Goal: Contribute content: Add original content to the website for others to see

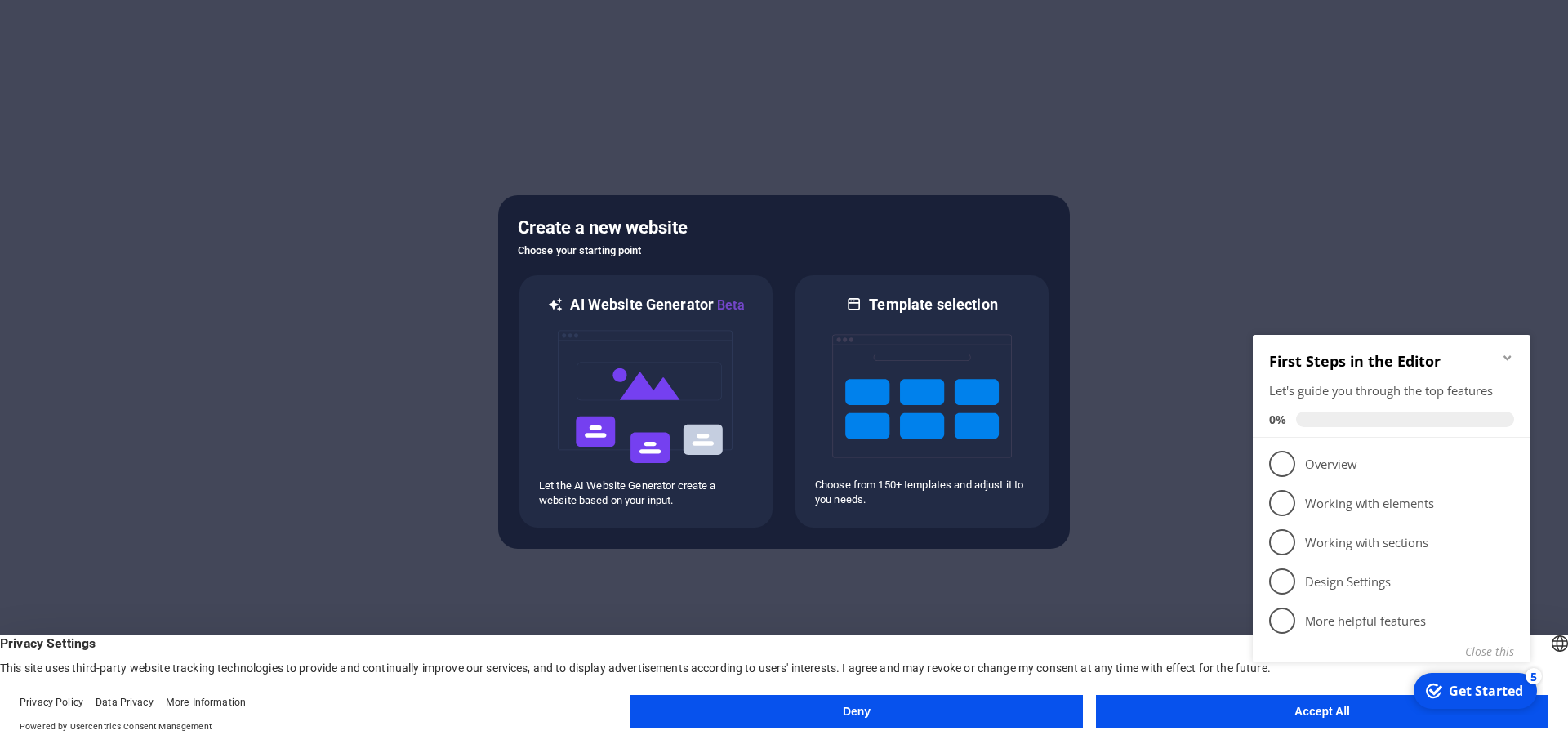
click at [1265, 718] on appcues-checklist "Contextual help checklist present on screen" at bounding box center [1394, 519] width 297 height 401
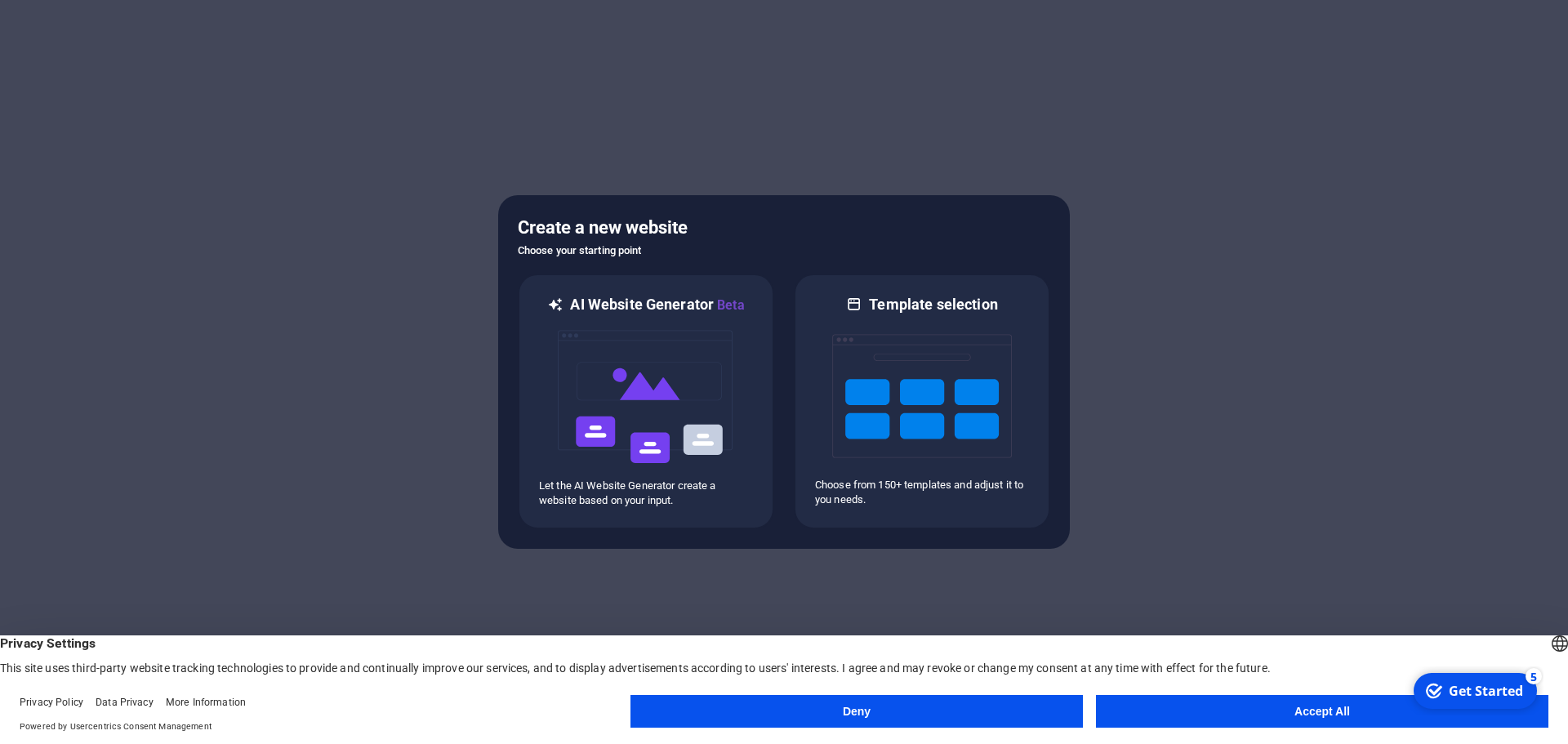
click at [1260, 717] on button "Accept All" at bounding box center [1322, 711] width 452 height 33
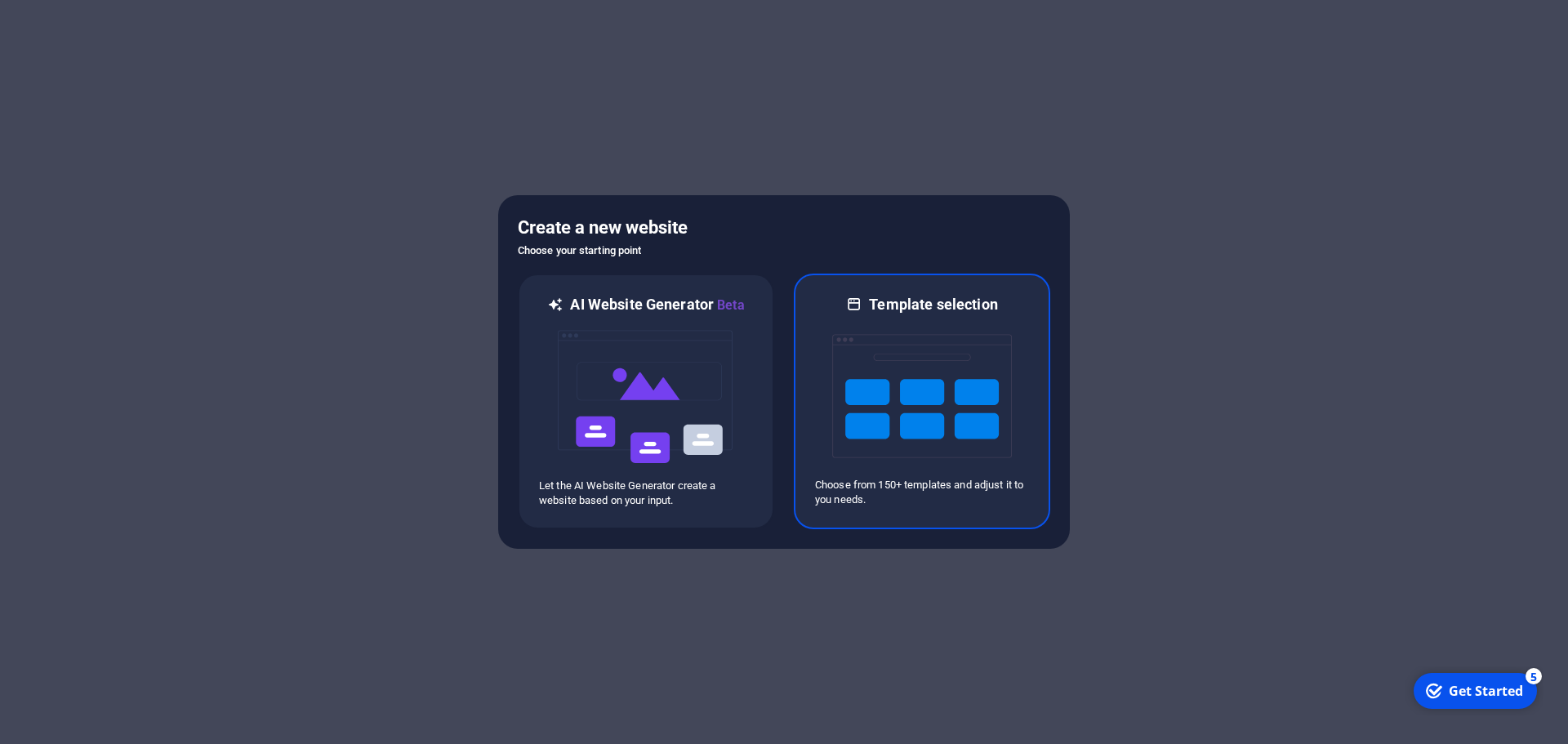
click at [866, 458] on img at bounding box center [922, 396] width 179 height 164
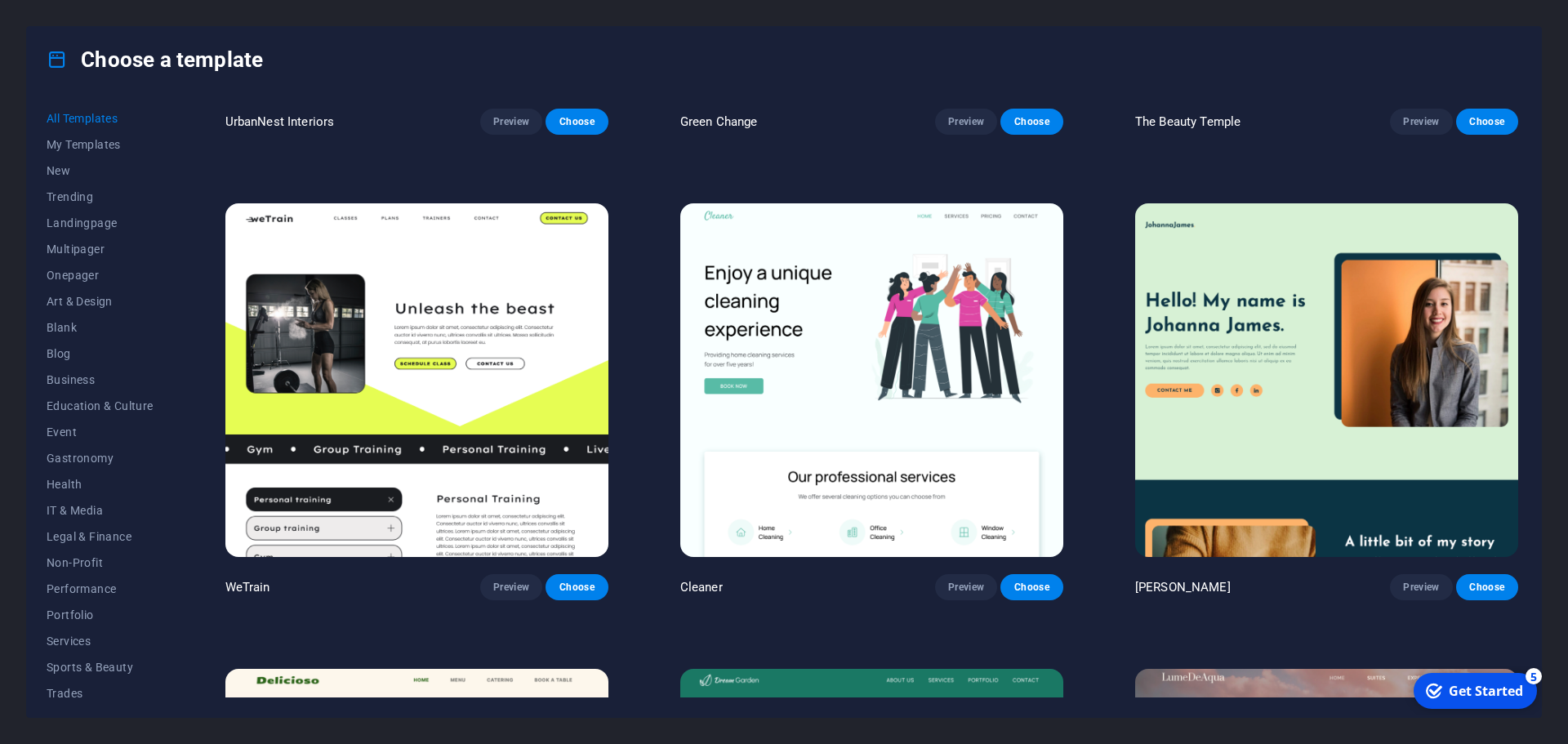
scroll to position [2695, 0]
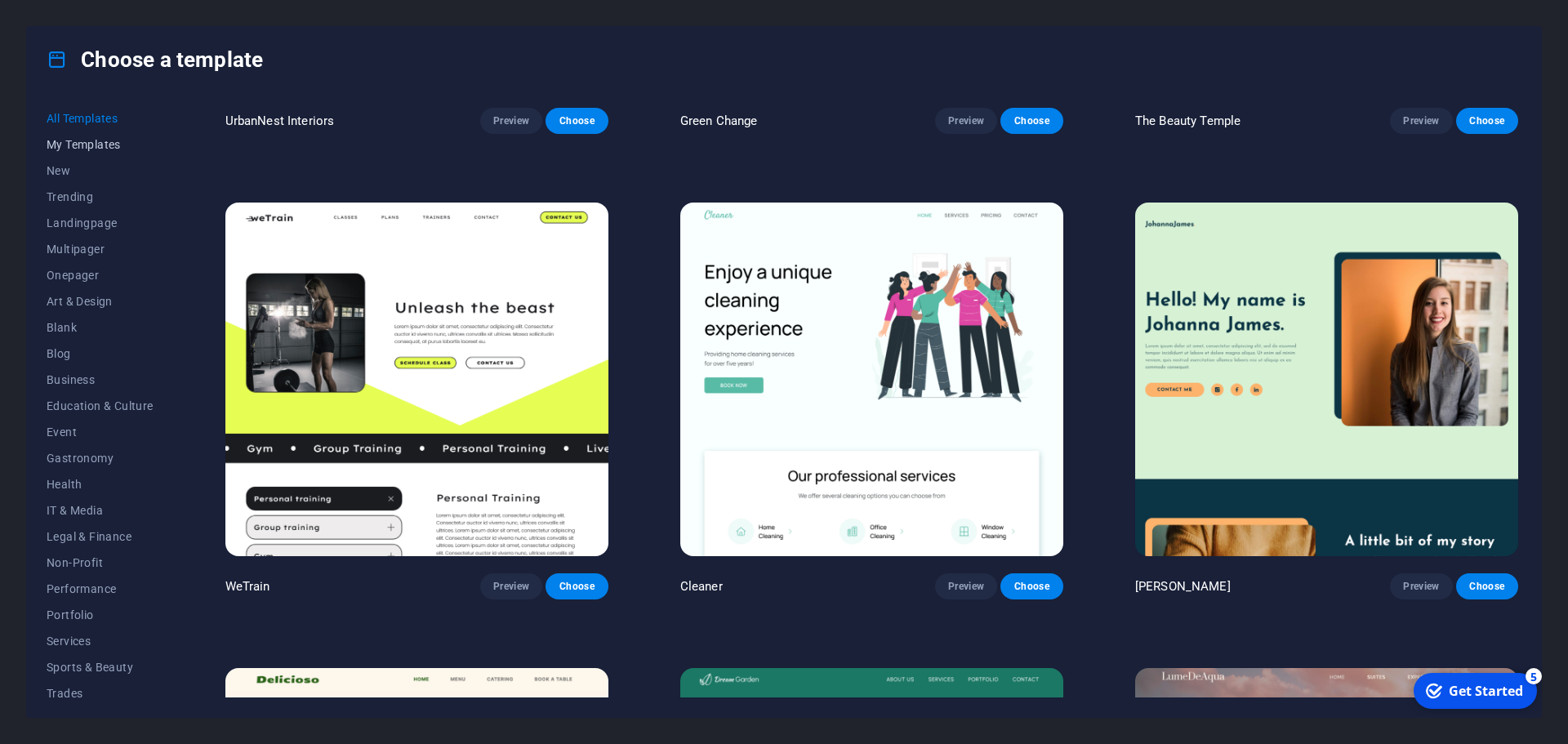
click at [105, 145] on span "My Templates" at bounding box center [100, 144] width 107 height 13
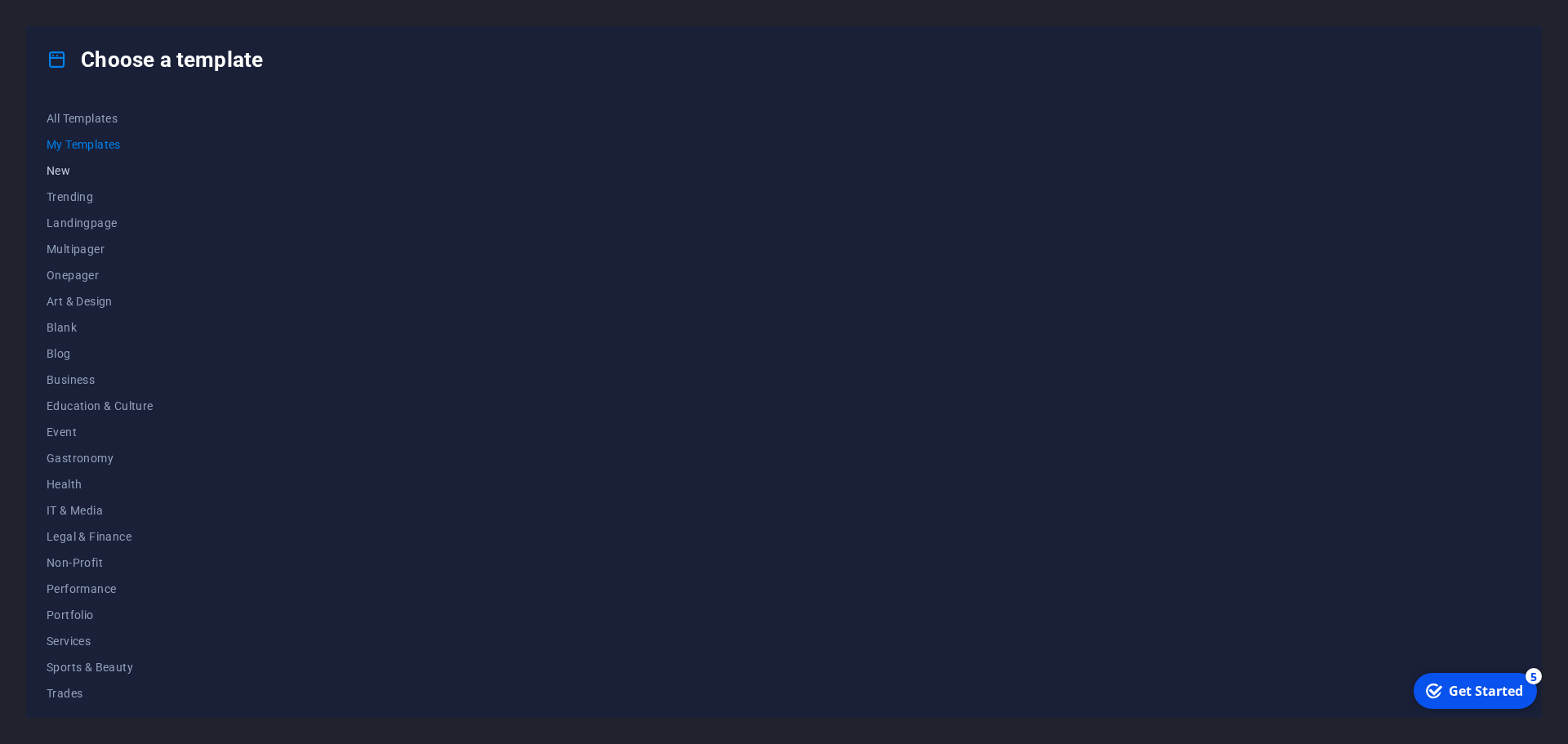
click at [70, 163] on button "New" at bounding box center [100, 171] width 107 height 26
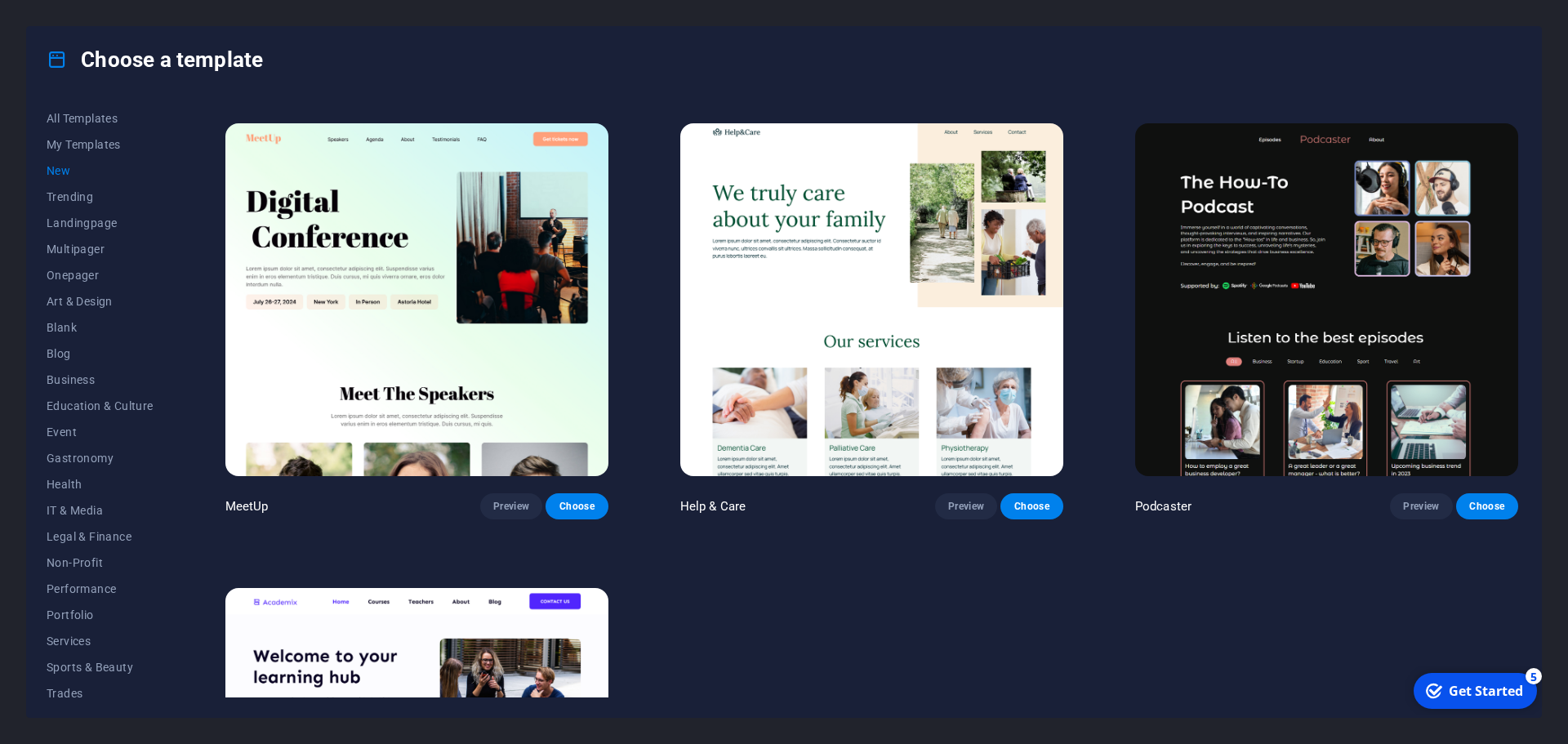
scroll to position [1658, 0]
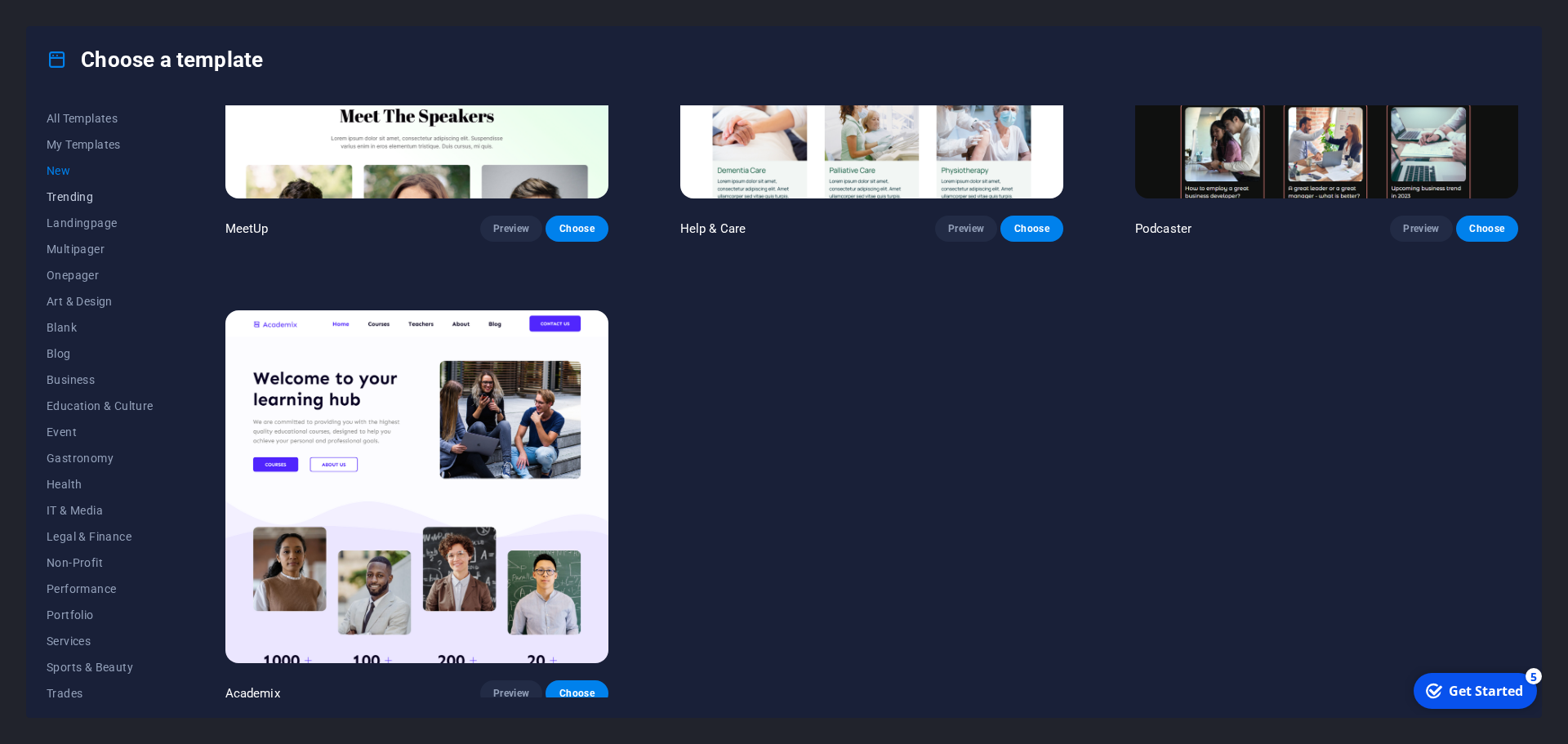
click at [68, 188] on button "Trending" at bounding box center [100, 197] width 107 height 26
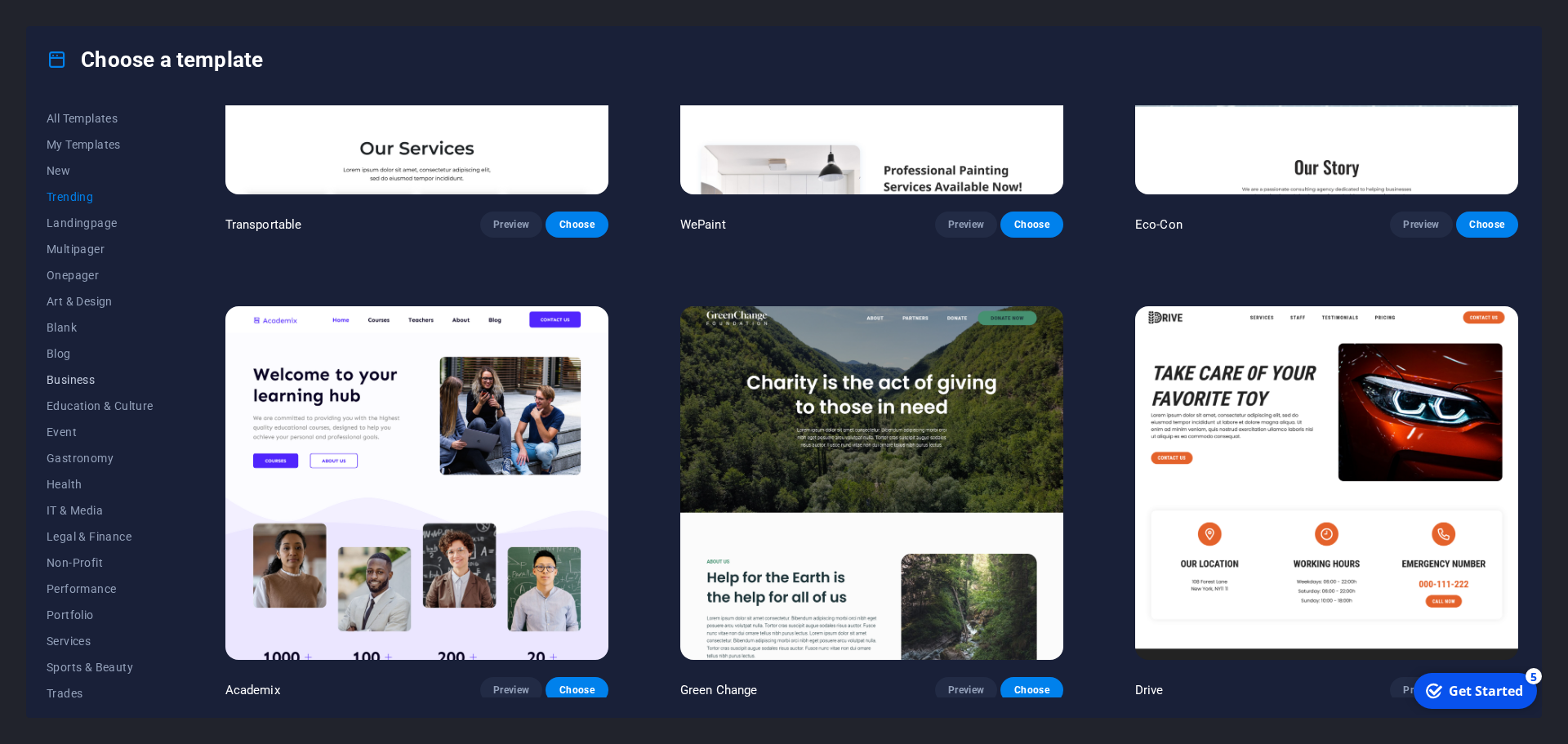
scroll to position [61, 0]
click at [73, 572] on button "Services" at bounding box center [100, 579] width 107 height 26
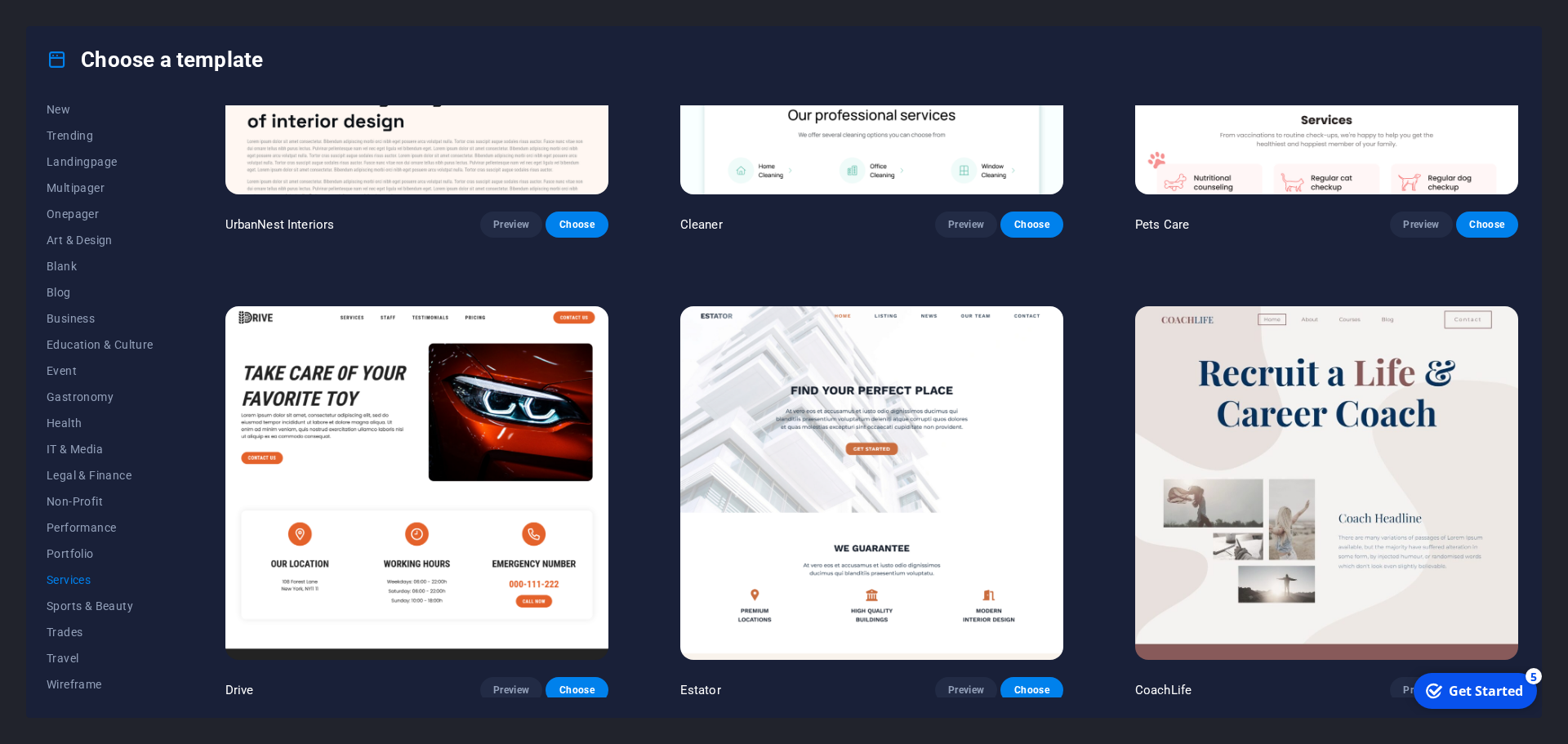
scroll to position [268, 0]
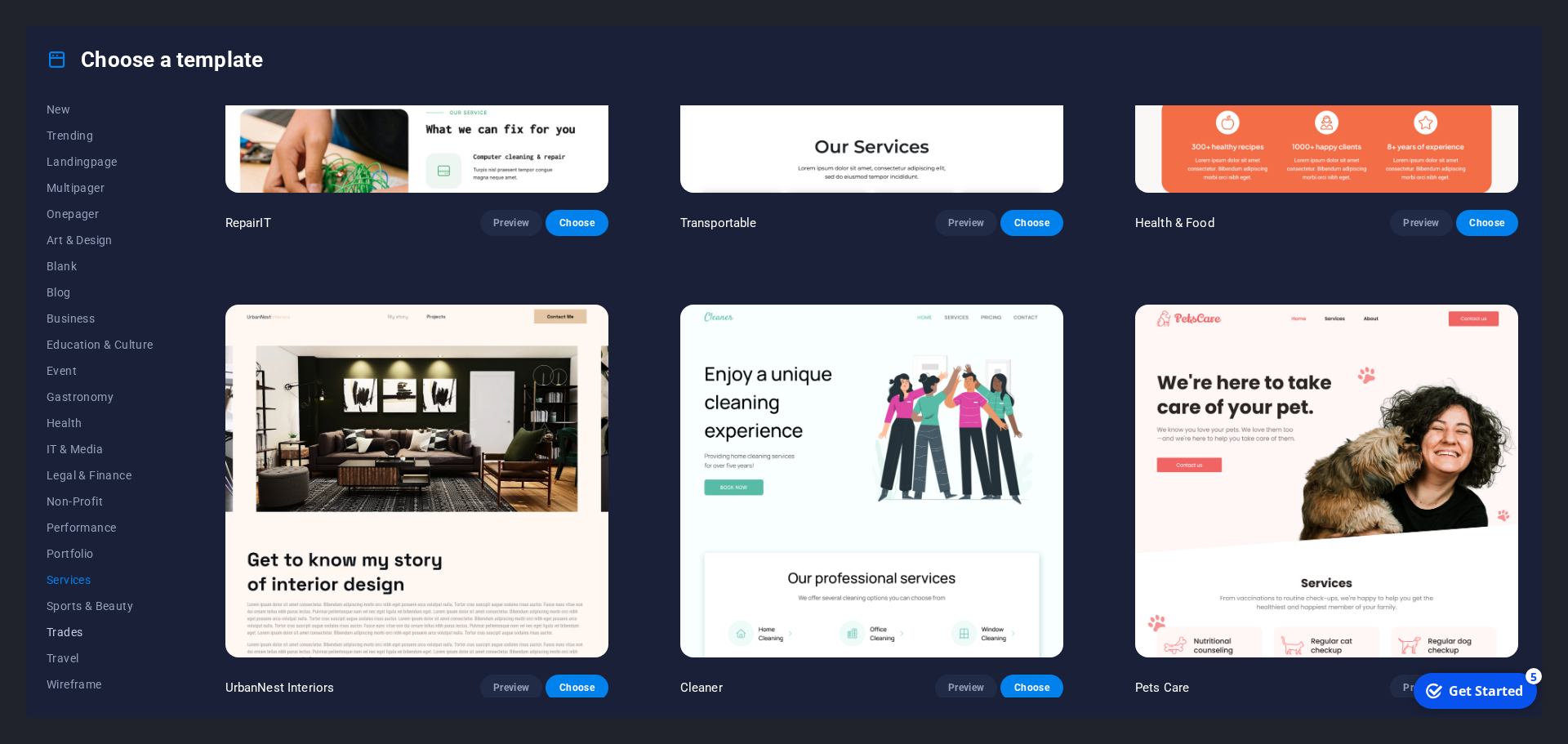
click at [58, 631] on span "Trades" at bounding box center [100, 631] width 107 height 13
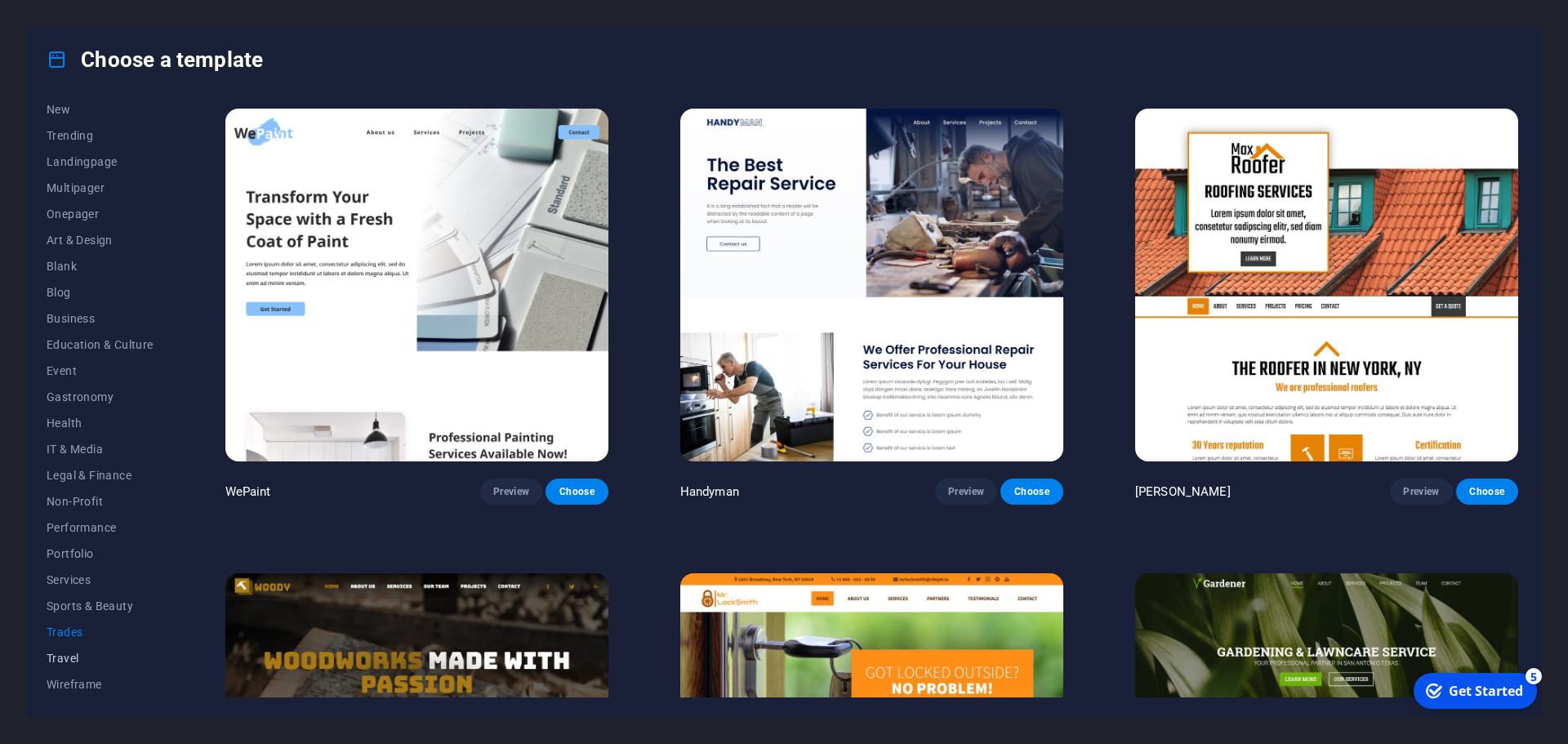
click at [55, 657] on span "Travel" at bounding box center [100, 657] width 107 height 13
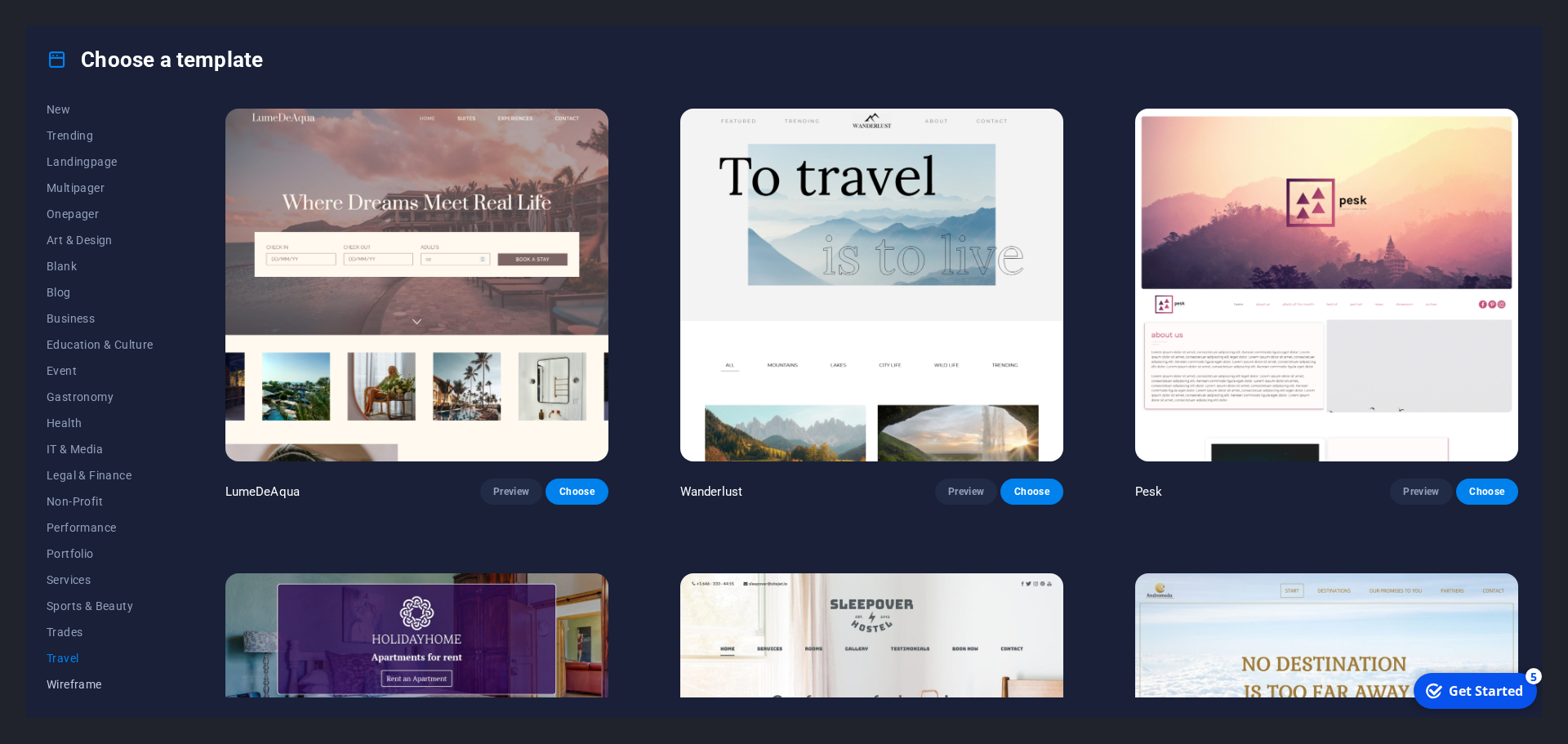
click at [72, 684] on span "Wireframe" at bounding box center [100, 683] width 107 height 13
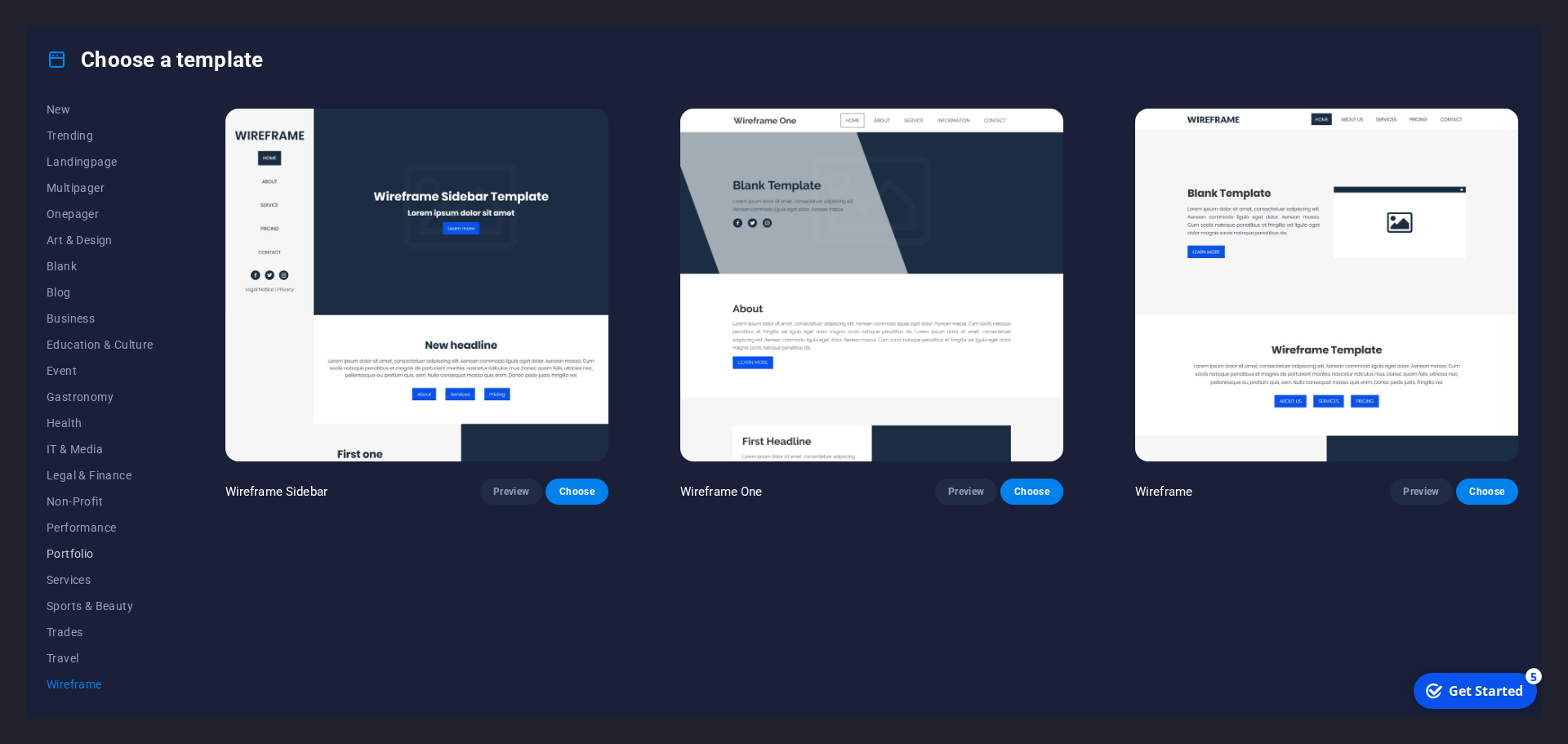
click at [76, 553] on span "Portfolio" at bounding box center [100, 553] width 107 height 13
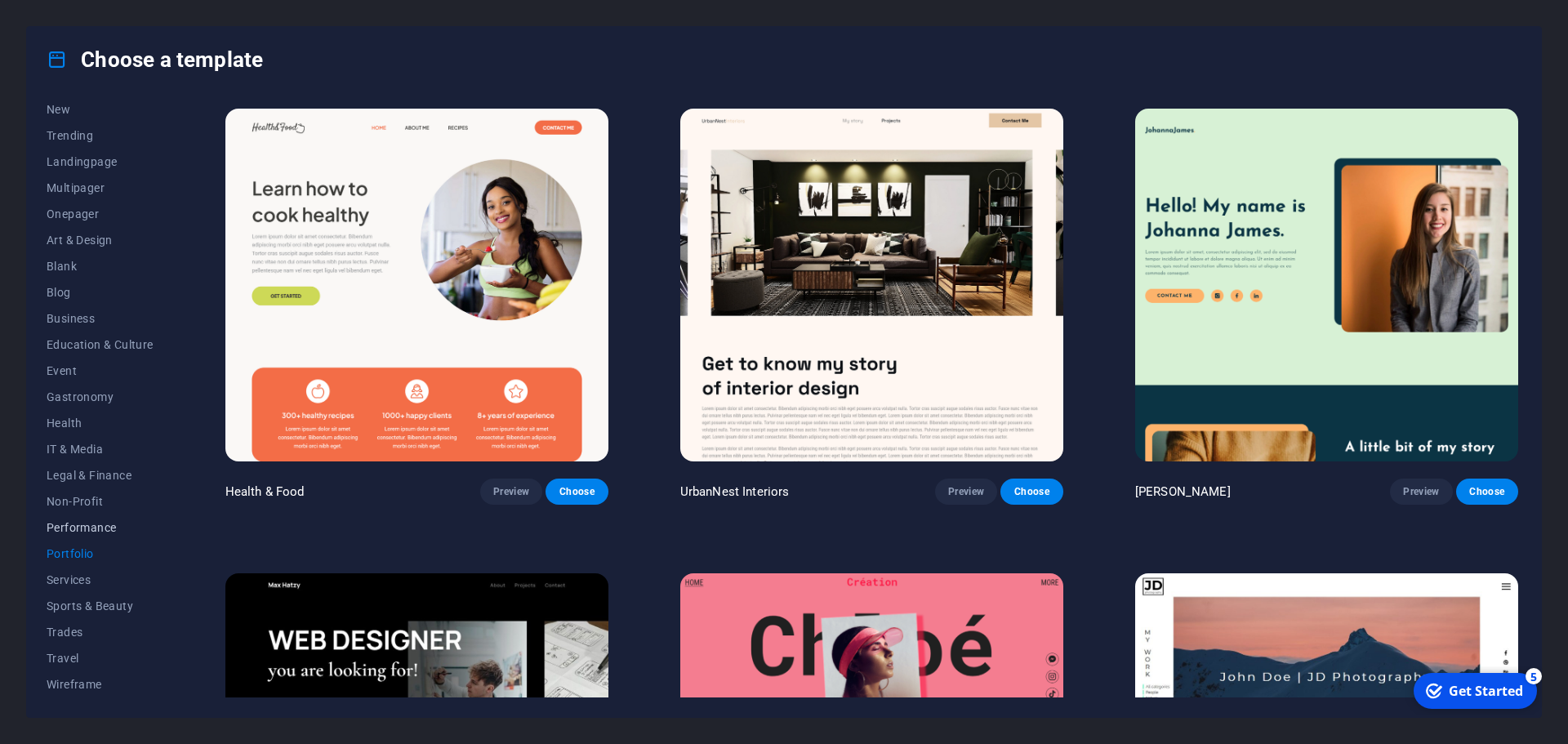
click at [78, 523] on span "Performance" at bounding box center [100, 527] width 107 height 13
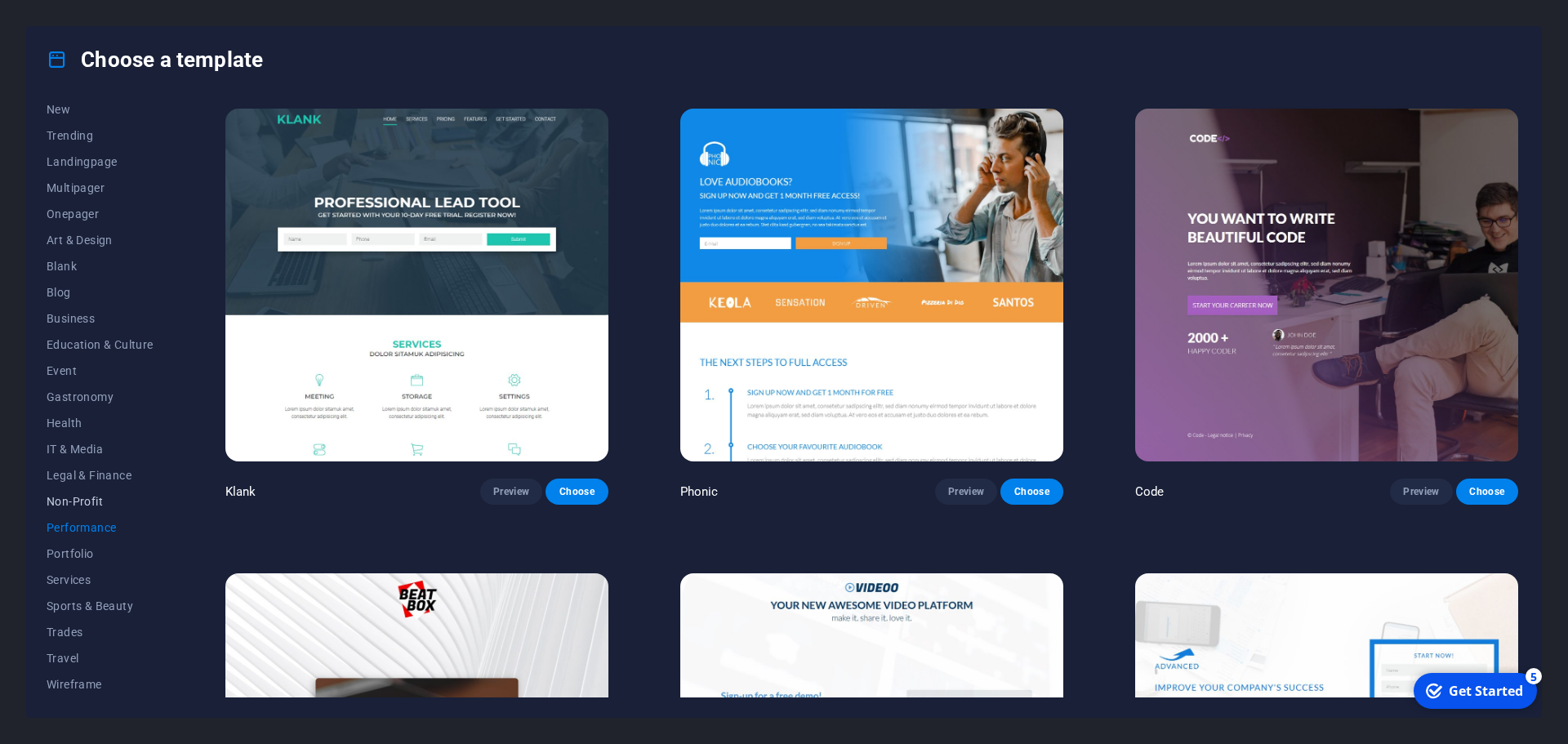
click at [78, 500] on span "Non-Profit" at bounding box center [100, 501] width 107 height 13
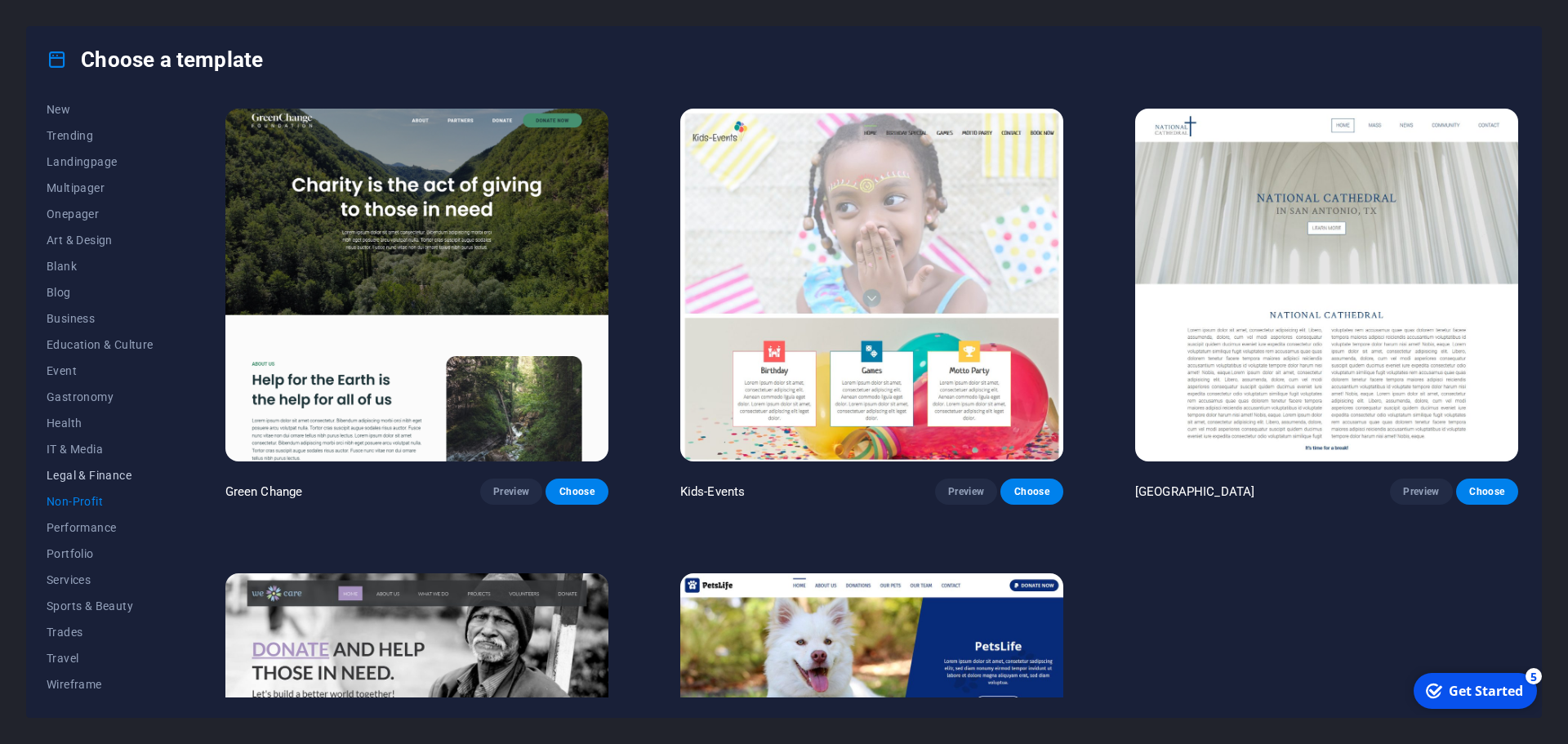
click at [78, 474] on span "Legal & Finance" at bounding box center [100, 475] width 107 height 13
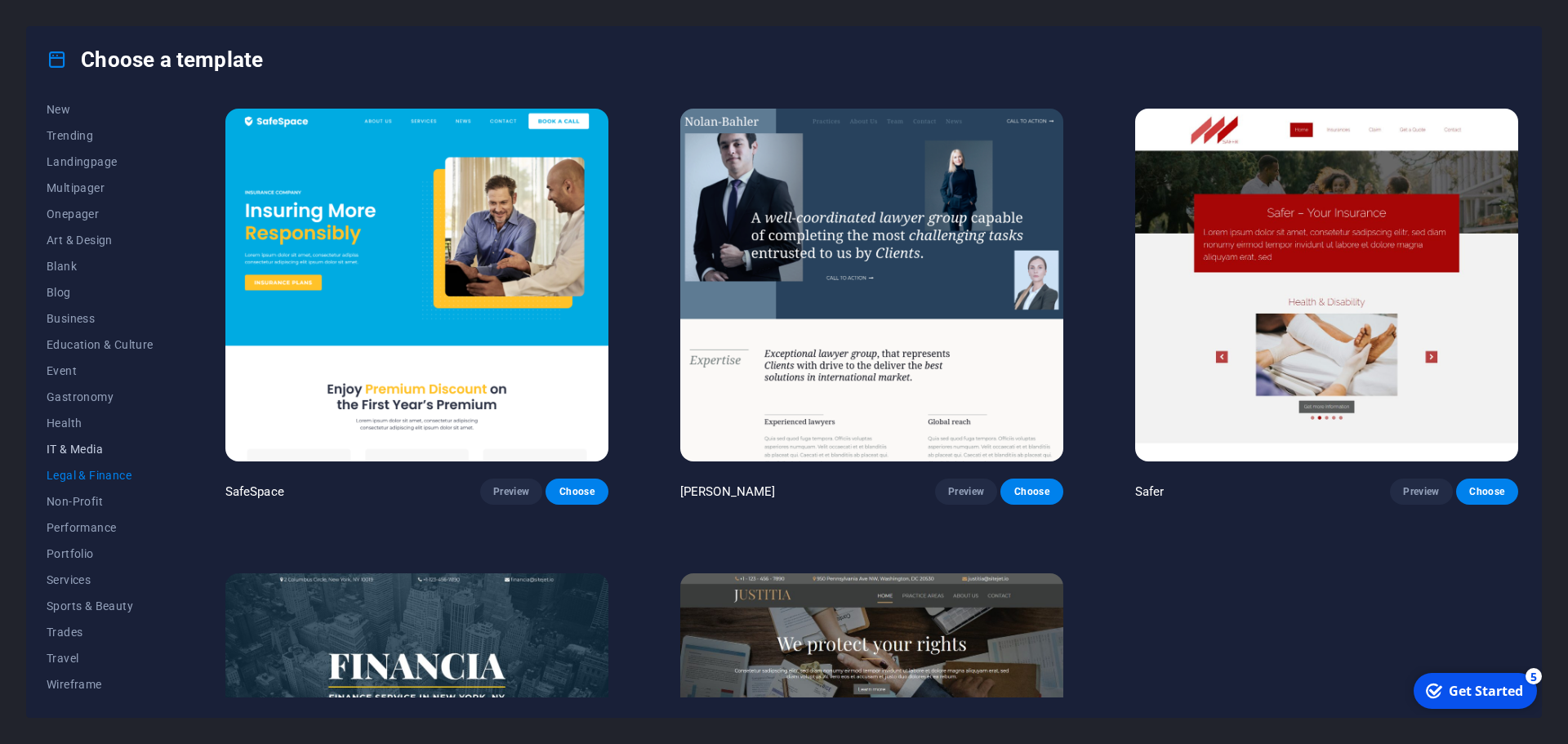
click at [86, 454] on span "IT & Media" at bounding box center [100, 449] width 107 height 13
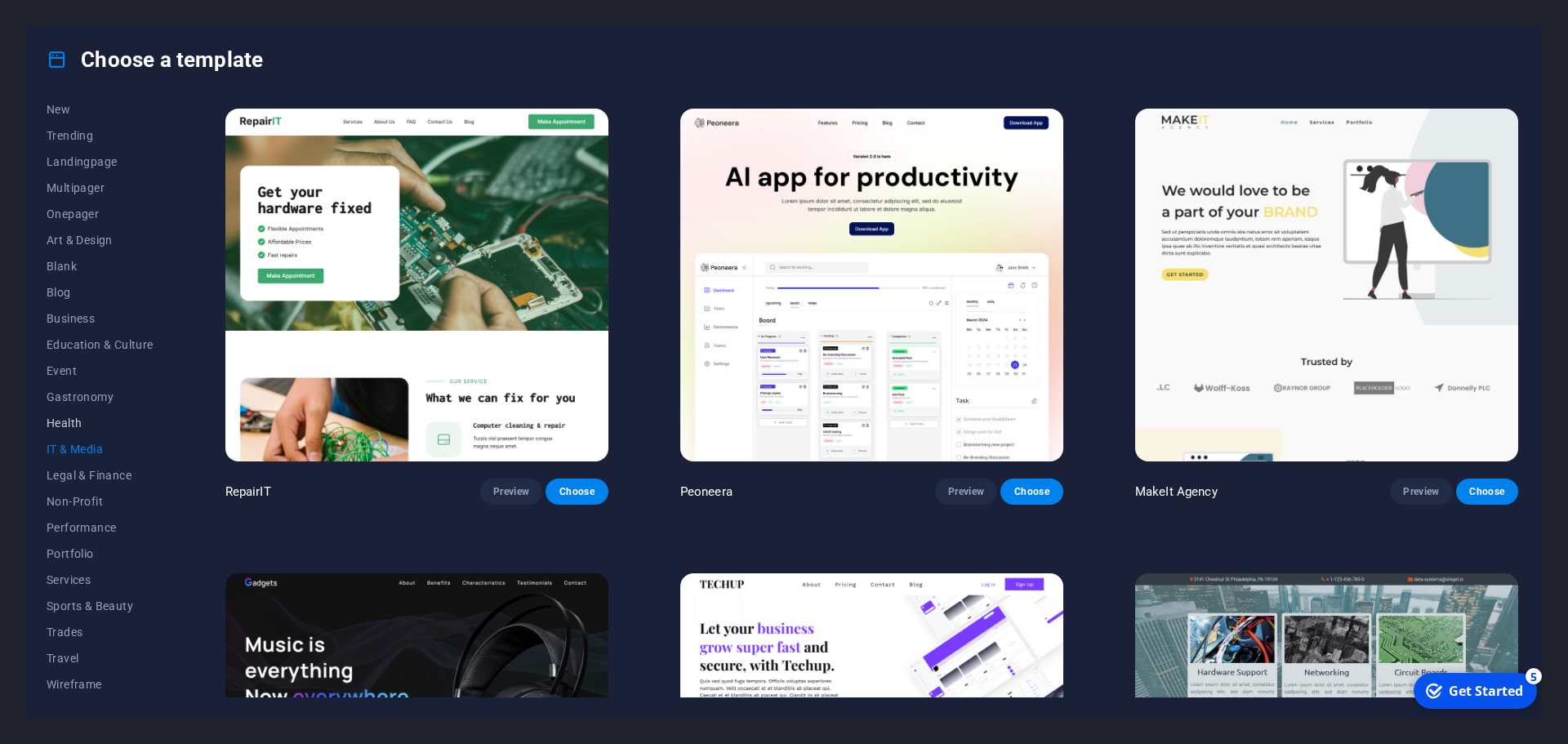
click at [63, 418] on span "Health" at bounding box center [100, 423] width 107 height 13
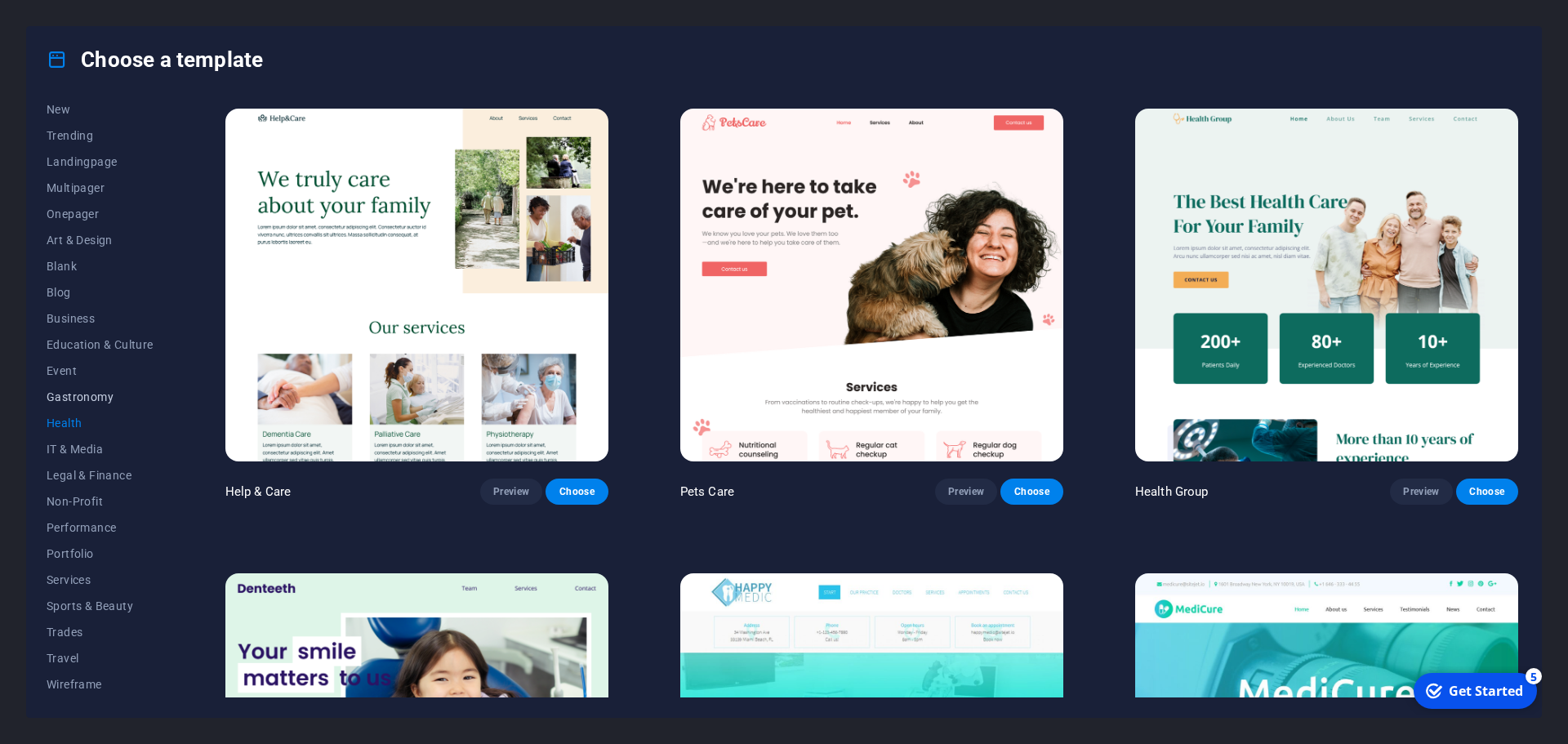
click at [94, 391] on span "Gastronomy" at bounding box center [100, 397] width 107 height 13
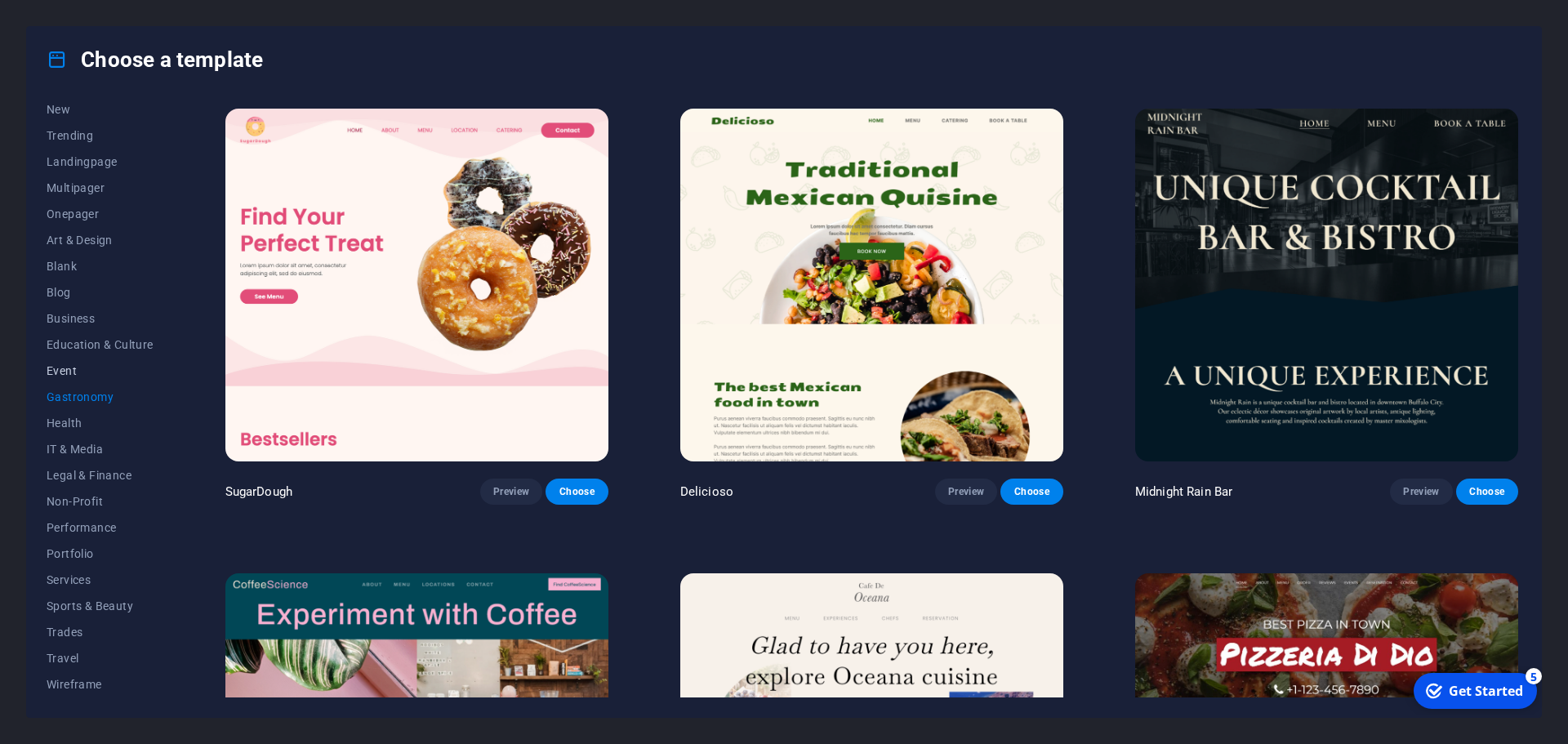
click at [55, 366] on span "Event" at bounding box center [100, 370] width 107 height 13
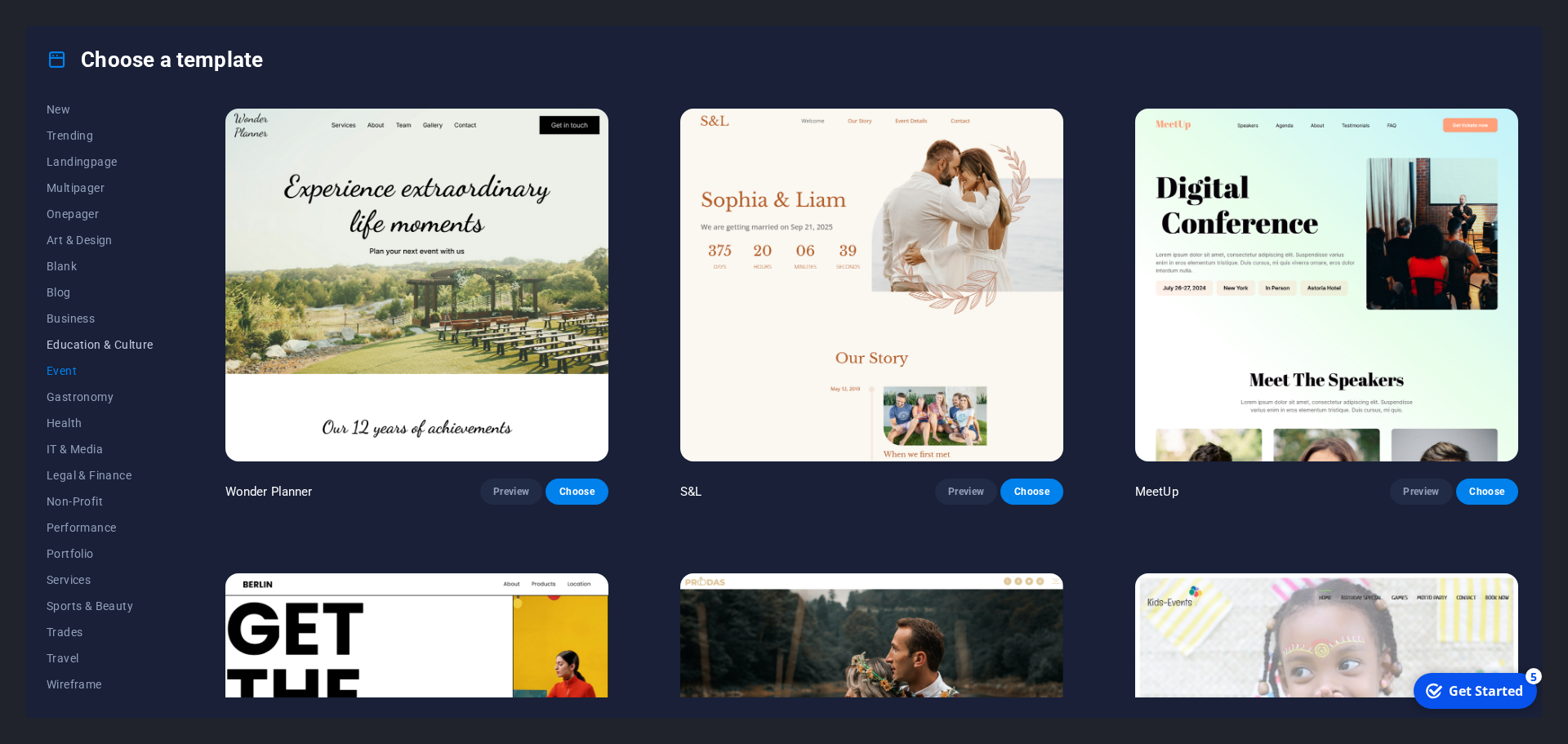
click at [85, 342] on span "Education & Culture" at bounding box center [100, 344] width 107 height 13
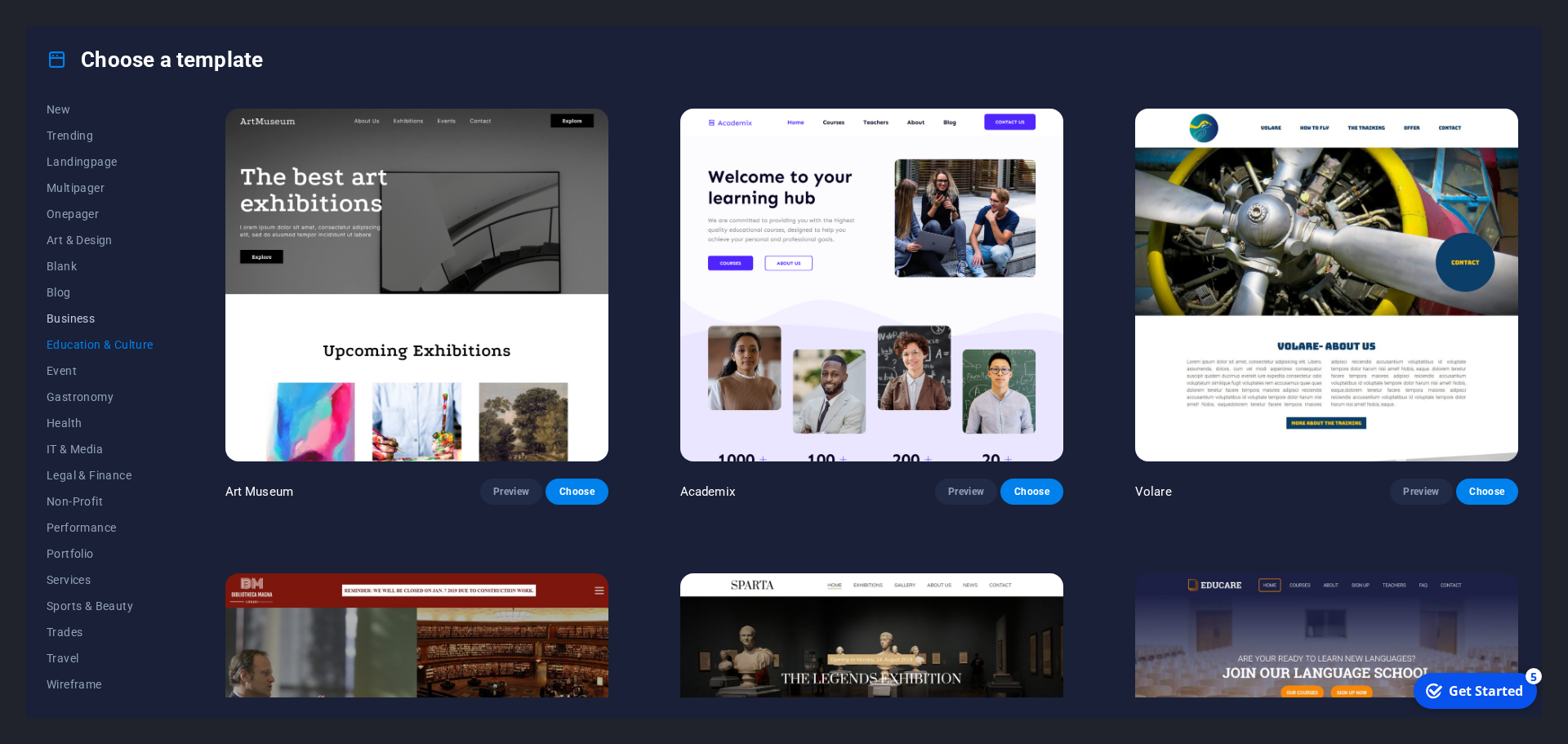
click at [59, 320] on span "Business" at bounding box center [100, 318] width 107 height 13
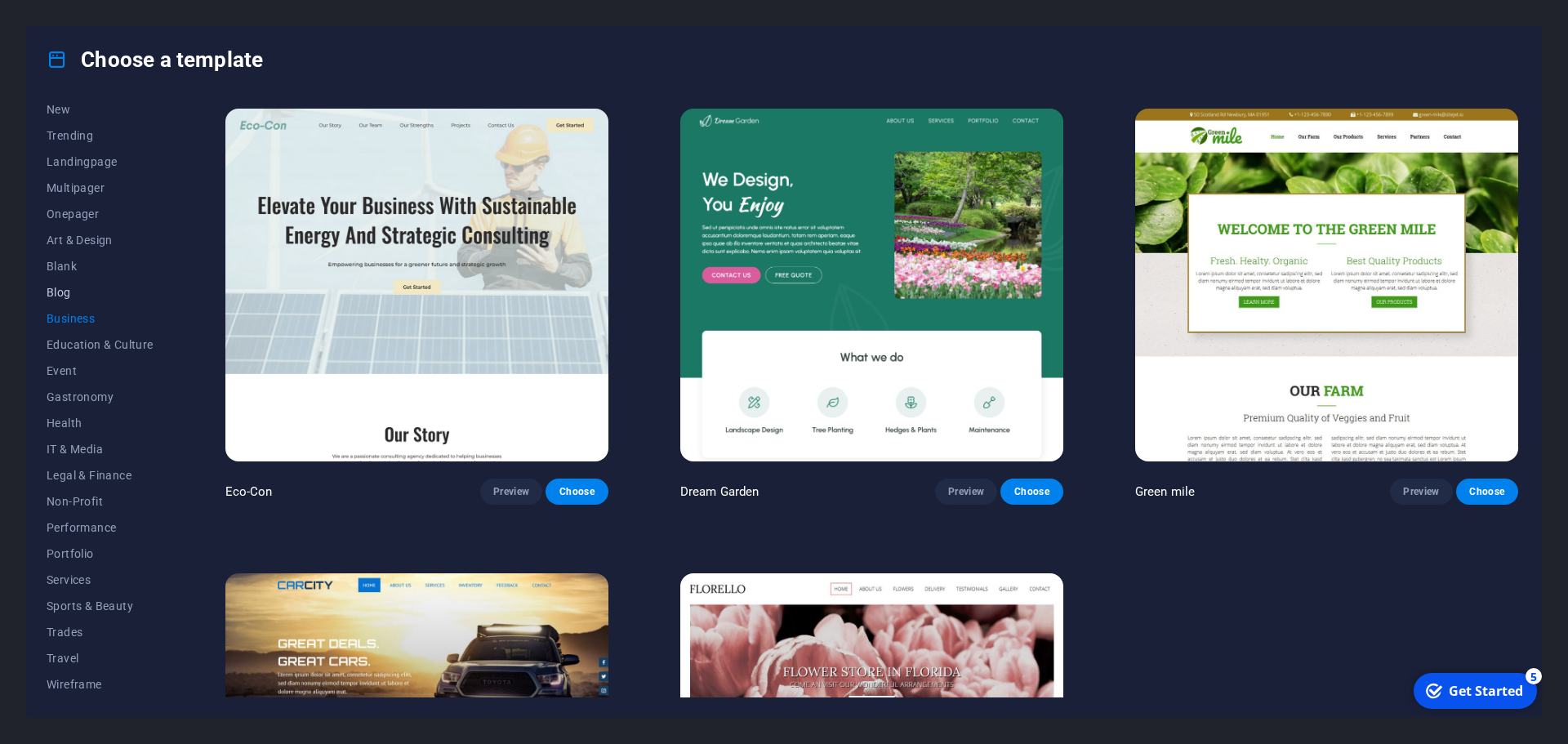
click at [62, 294] on span "Blog" at bounding box center [100, 292] width 107 height 13
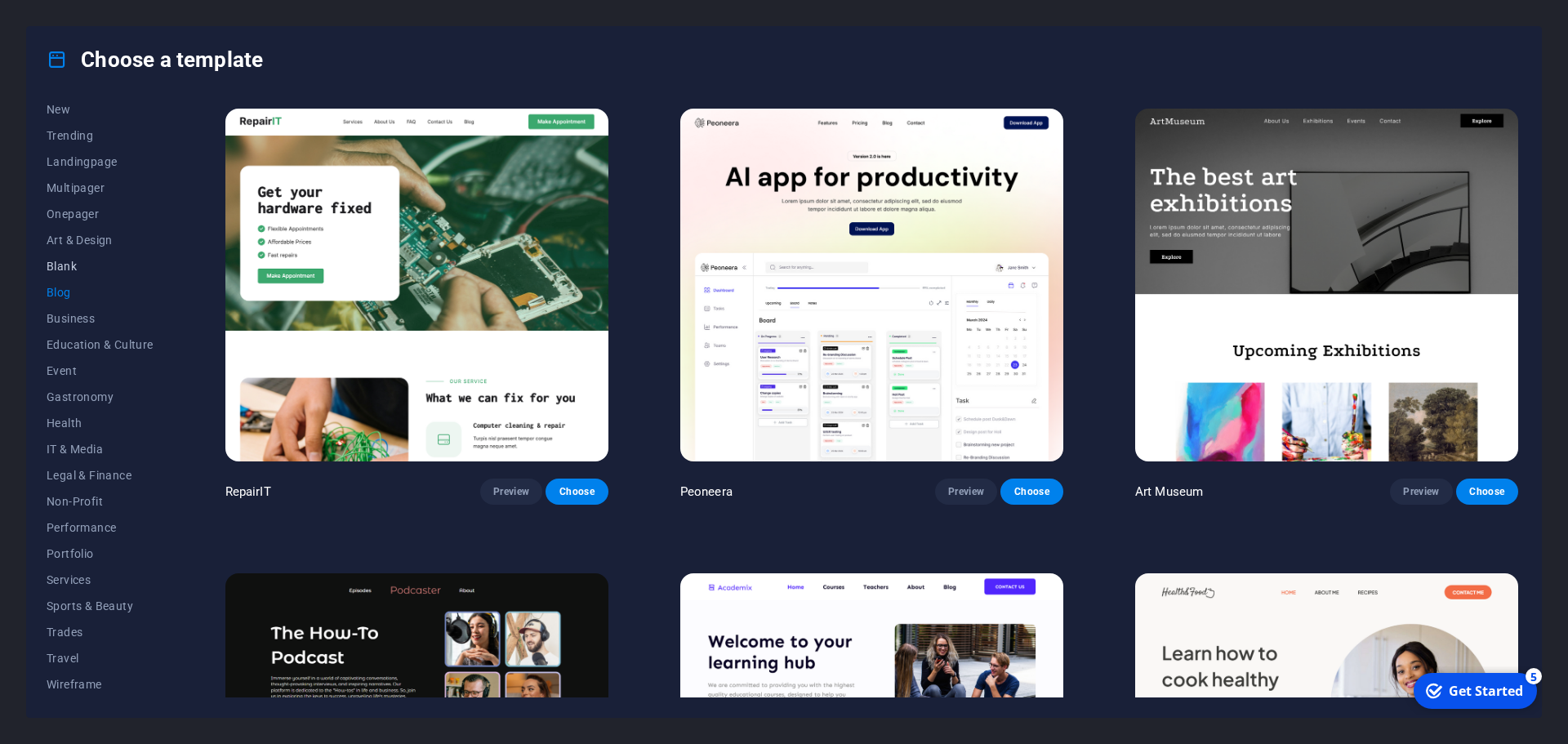
click at [67, 269] on span "Blank" at bounding box center [100, 266] width 107 height 13
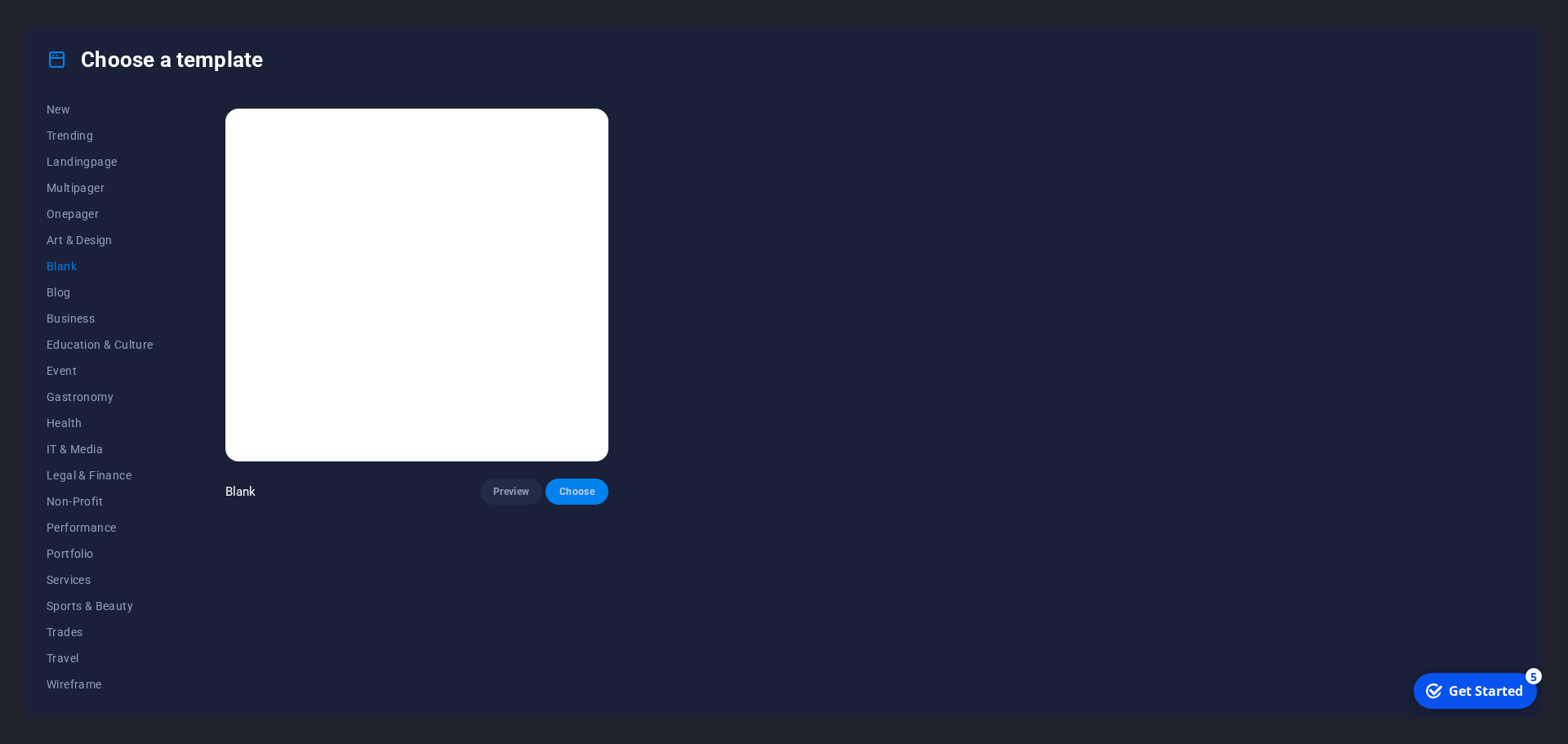
click at [577, 491] on span "Choose" at bounding box center [576, 491] width 36 height 13
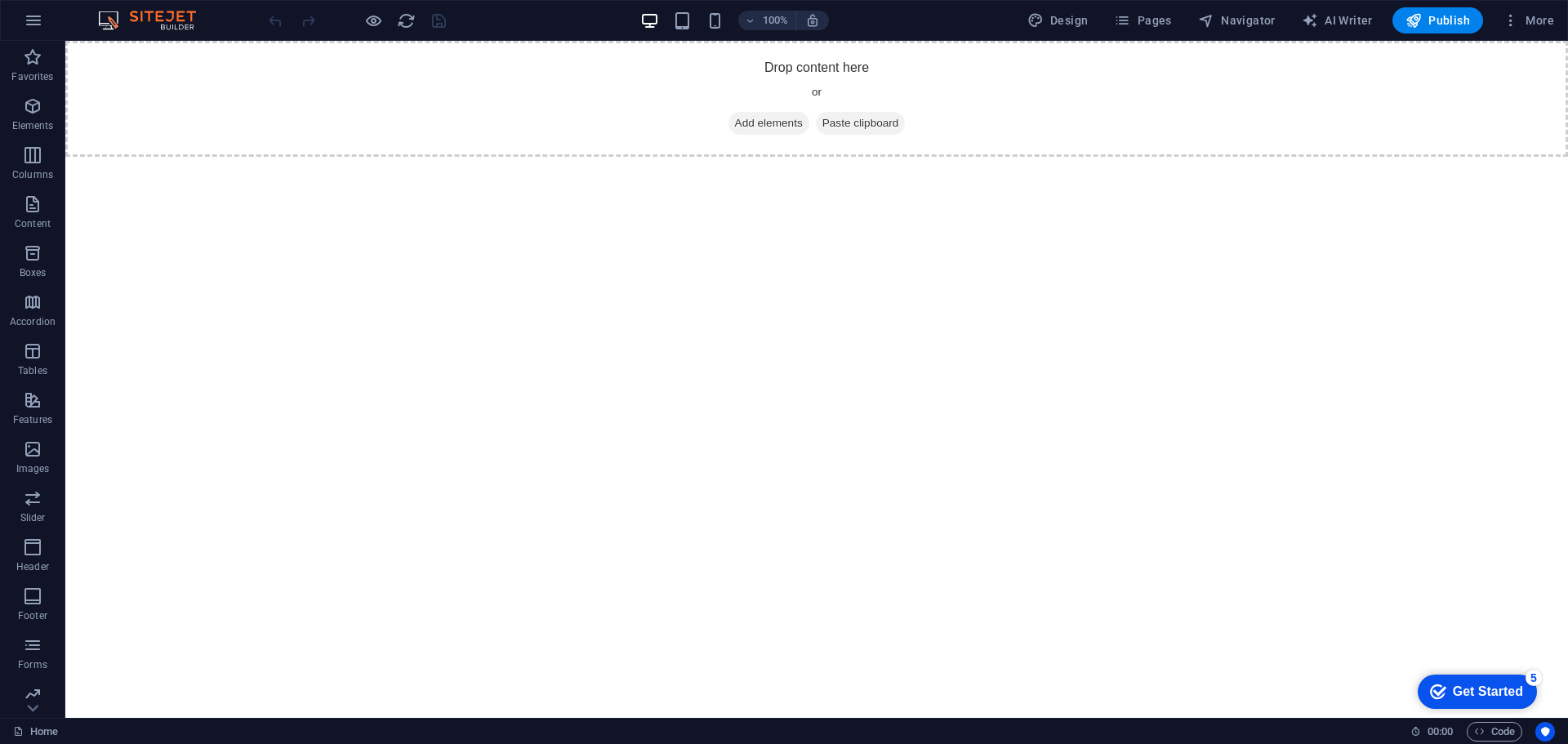
click at [1484, 691] on div "Get Started" at bounding box center [1487, 691] width 70 height 15
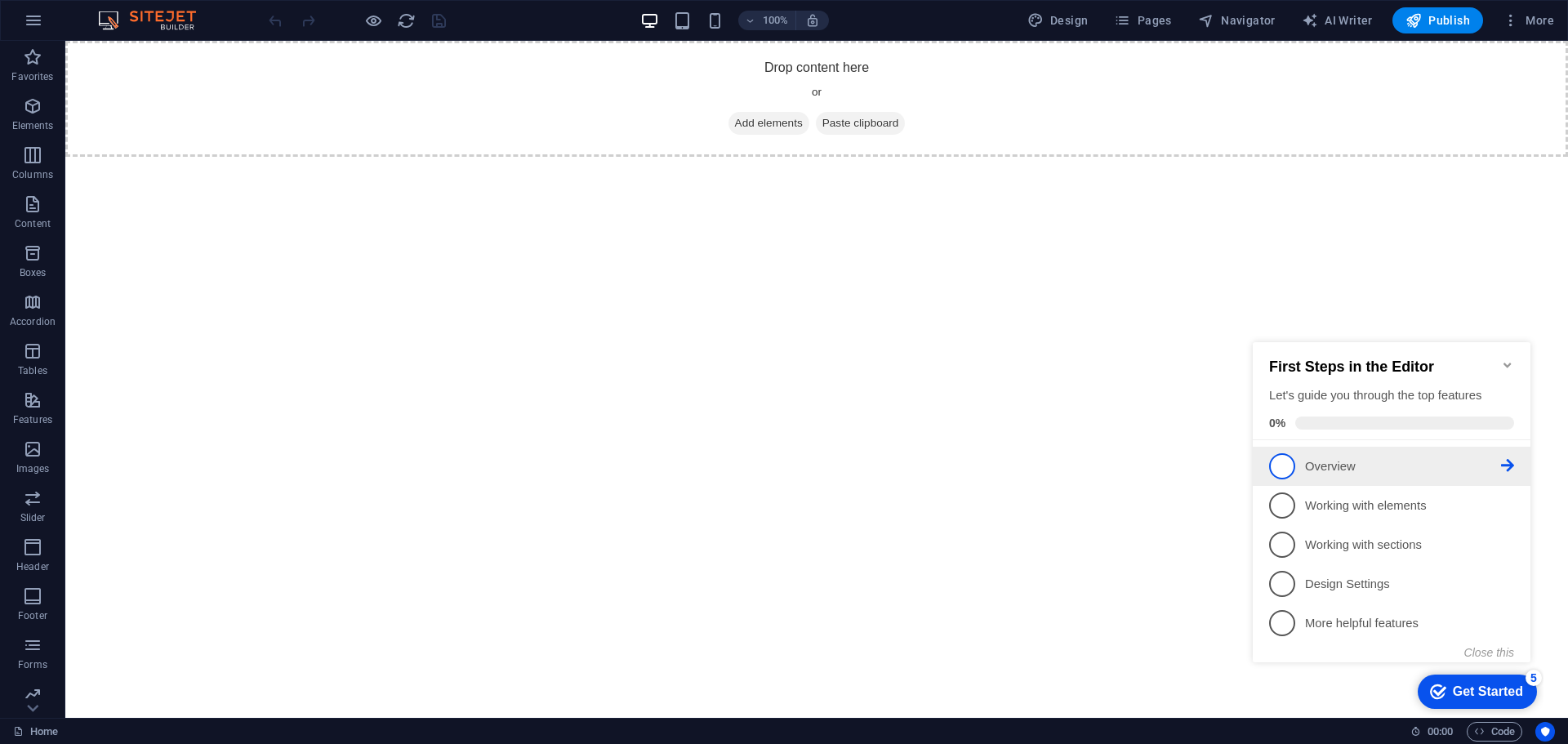
click at [1289, 466] on span "1" at bounding box center [1282, 466] width 26 height 26
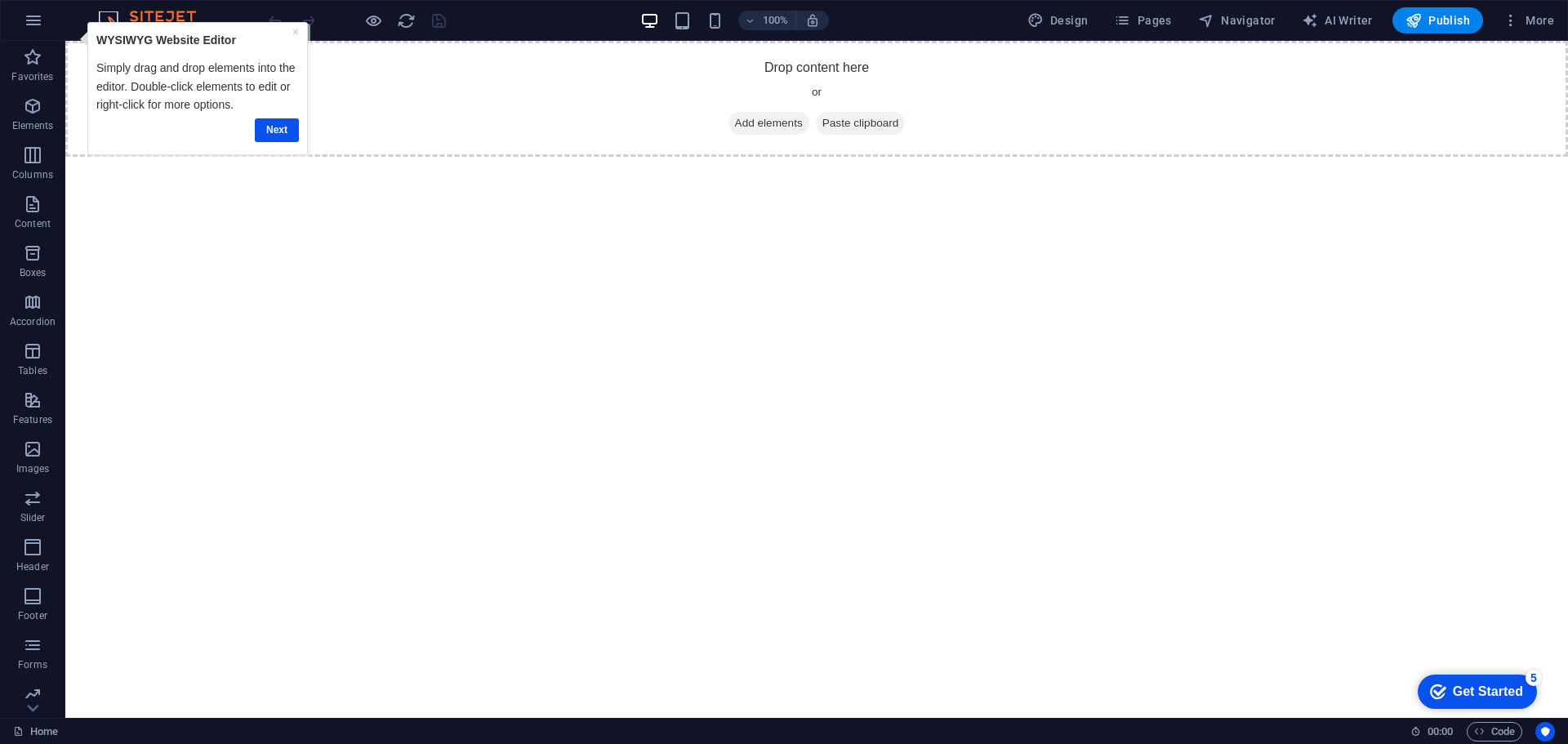
click at [1468, 695] on div "Get Started" at bounding box center [1487, 691] width 70 height 15
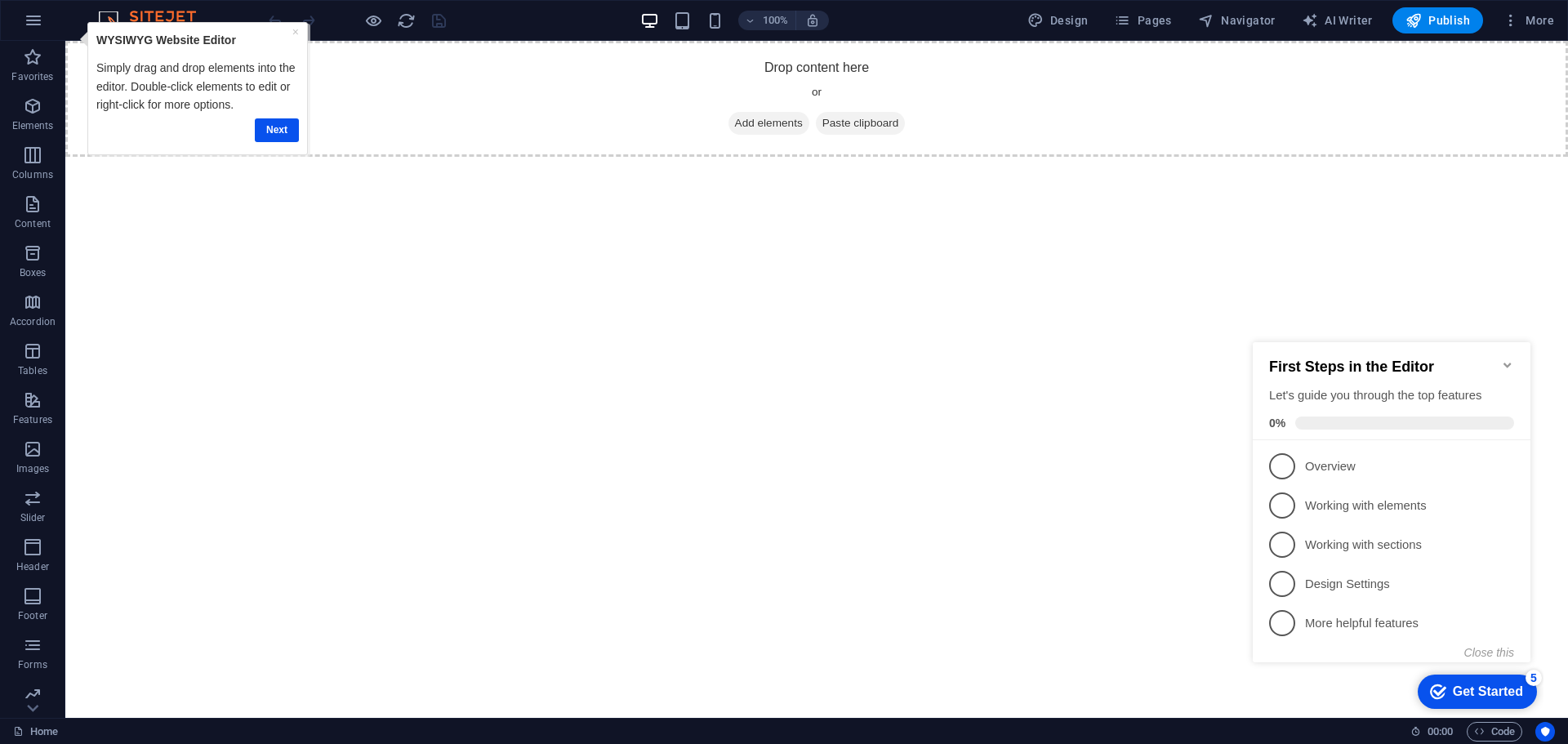
click at [1149, 157] on html "Skip to main content Drop content here or Add elements Paste clipboard" at bounding box center [816, 99] width 1502 height 116
click at [277, 126] on link "Next" at bounding box center [276, 130] width 44 height 23
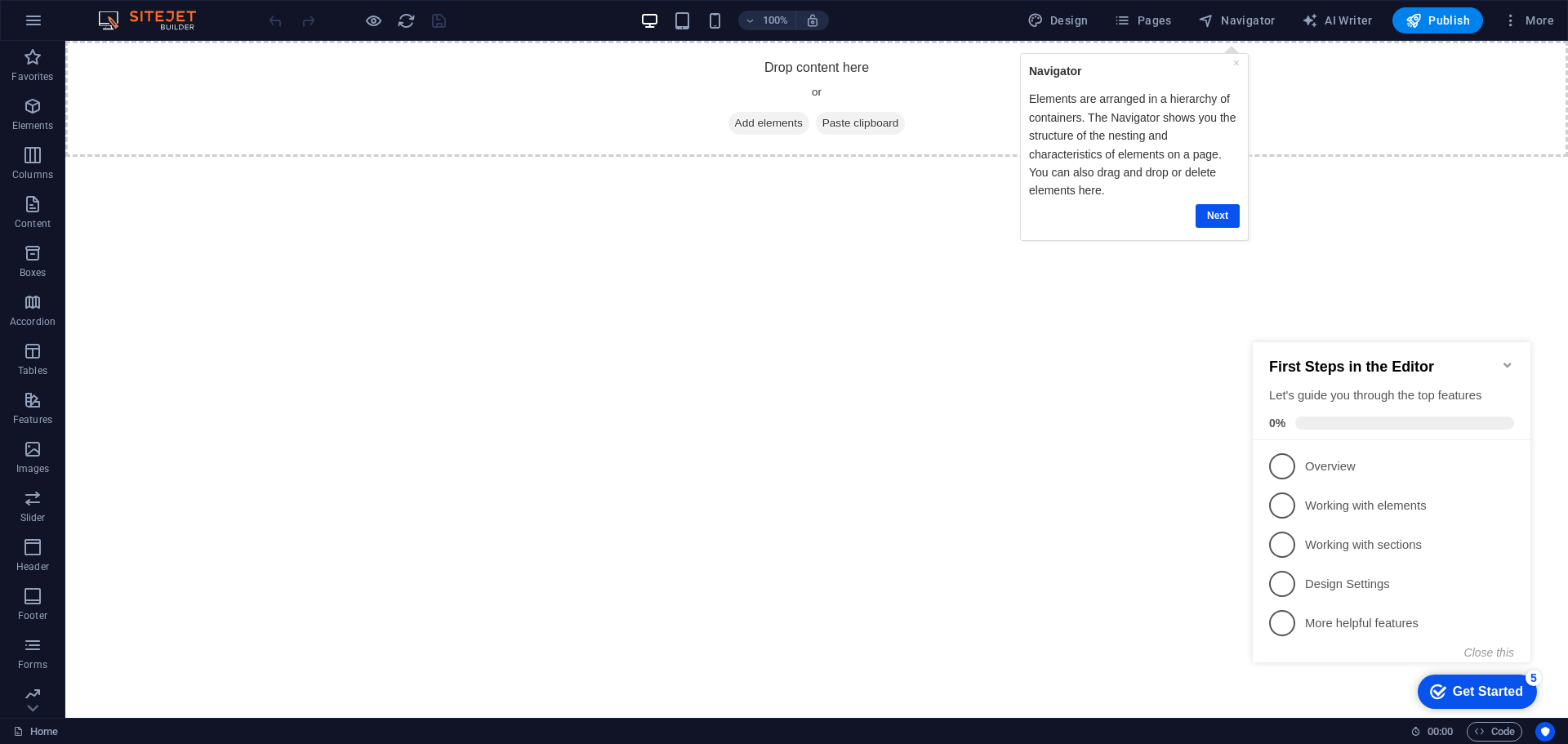
click at [1489, 704] on div "checkmark Get Started 5" at bounding box center [1477, 692] width 120 height 35
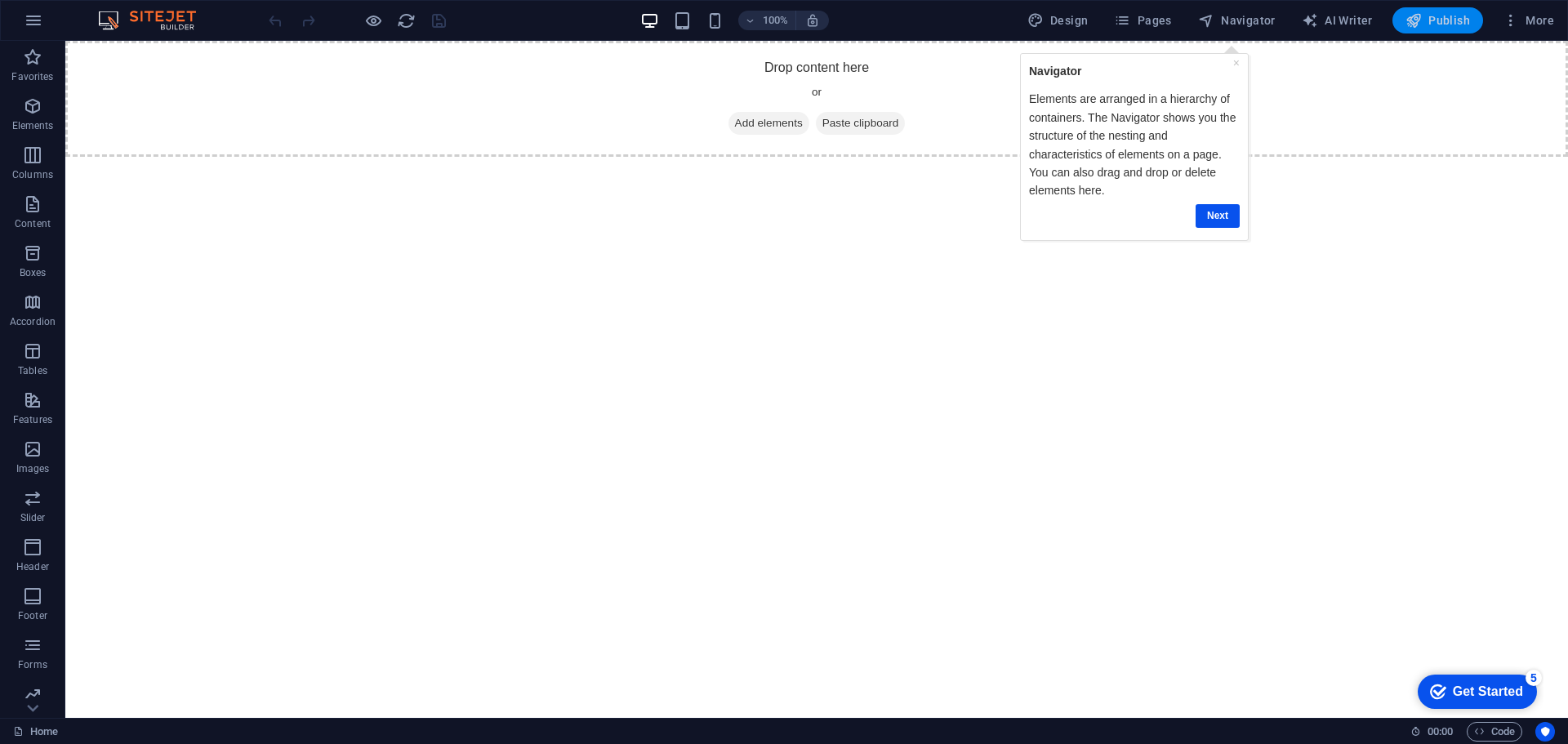
drag, startPoint x: 1442, startPoint y: 25, endPoint x: 1442, endPoint y: 35, distance: 10.0
click at [1442, 26] on span "Publish" at bounding box center [1437, 20] width 64 height 16
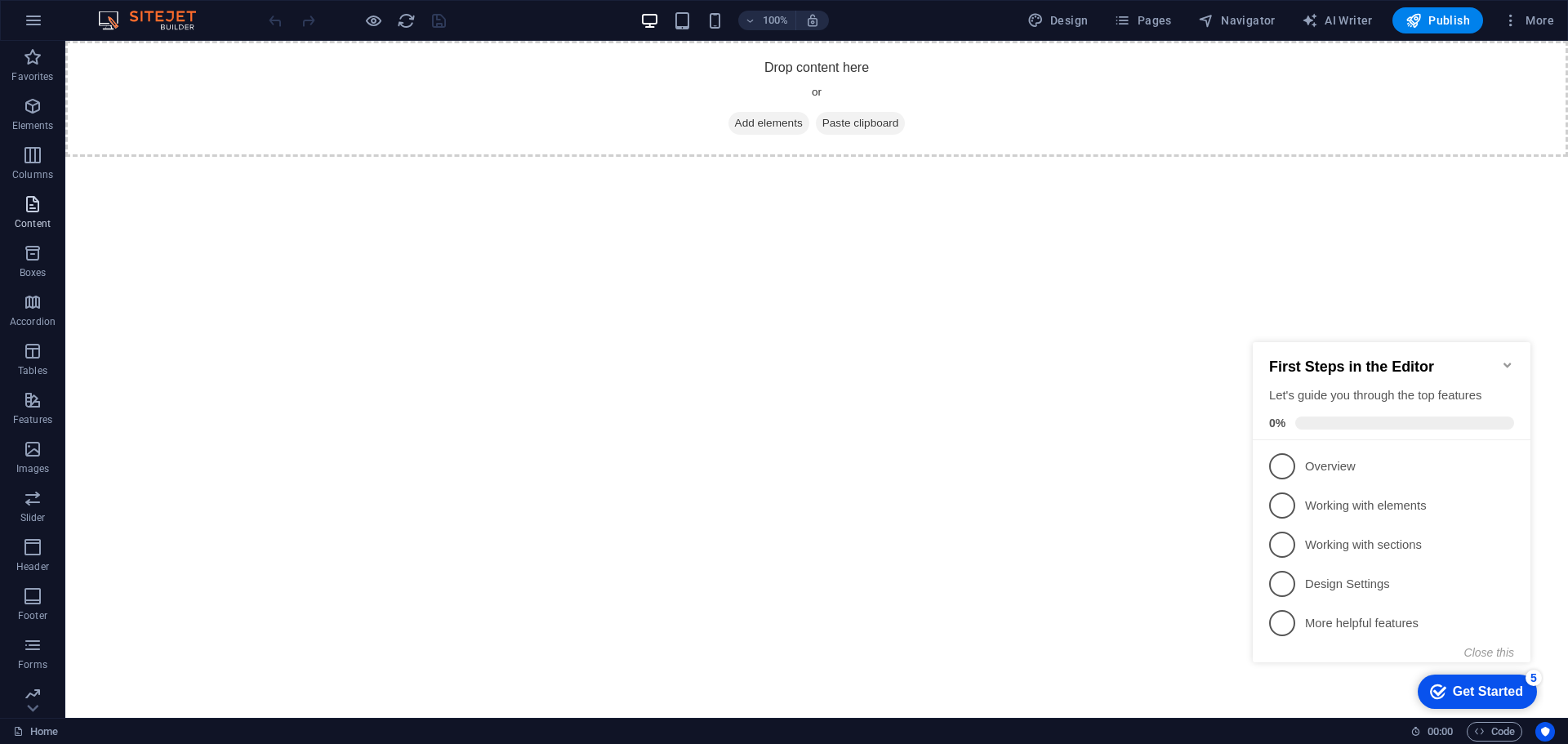
click at [26, 214] on span "Content" at bounding box center [32, 213] width 65 height 39
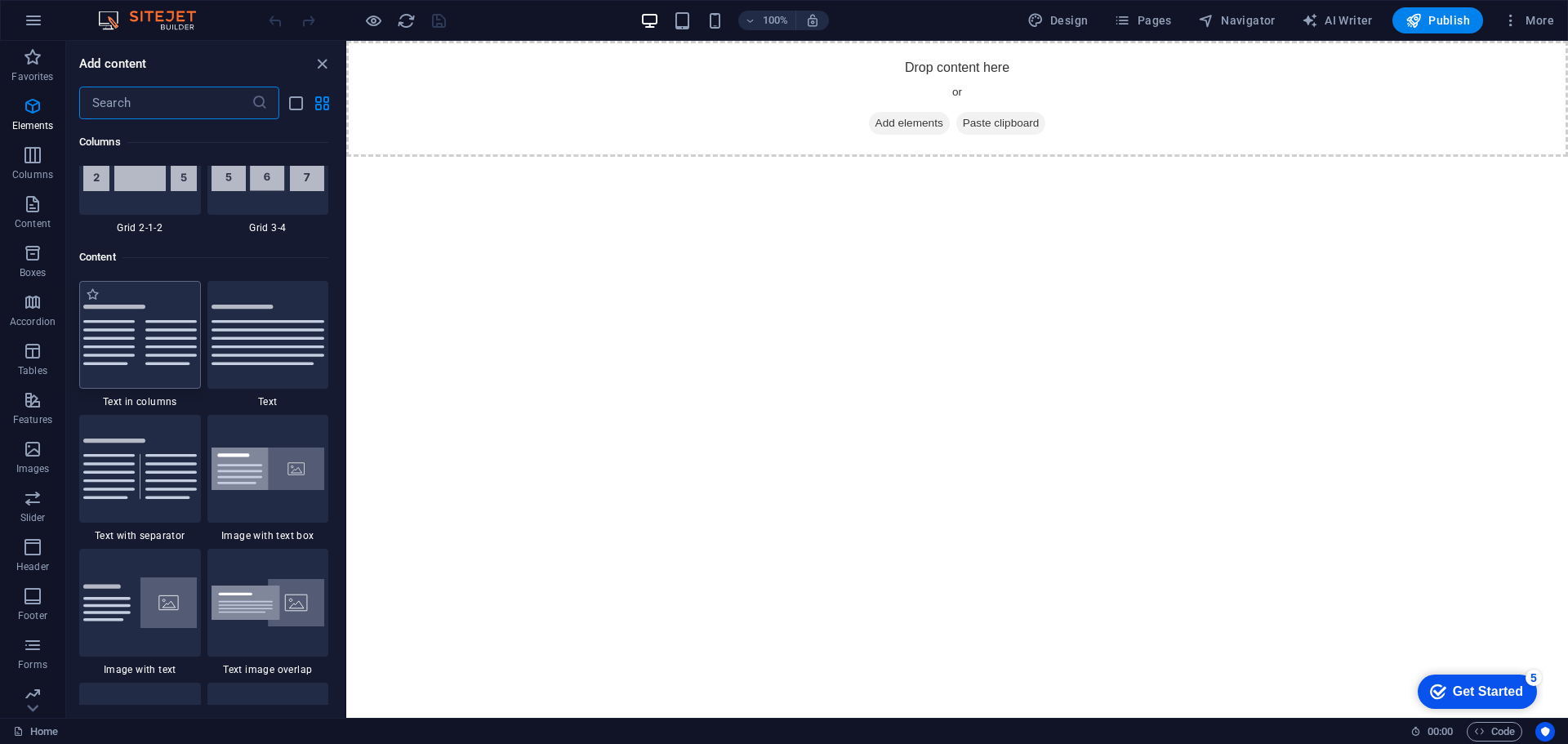
scroll to position [2856, 0]
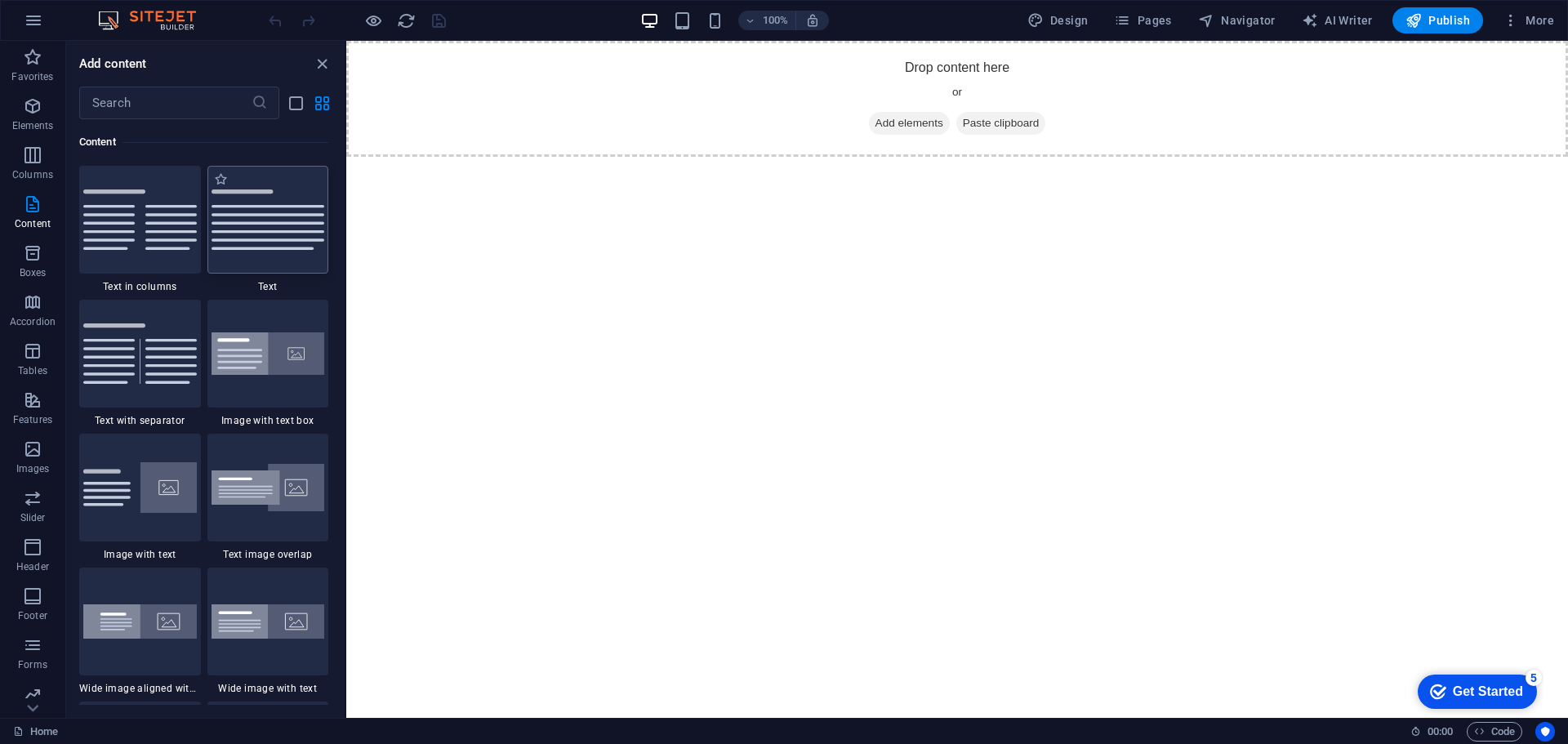
click at [287, 250] on div at bounding box center [268, 219] width 121 height 107
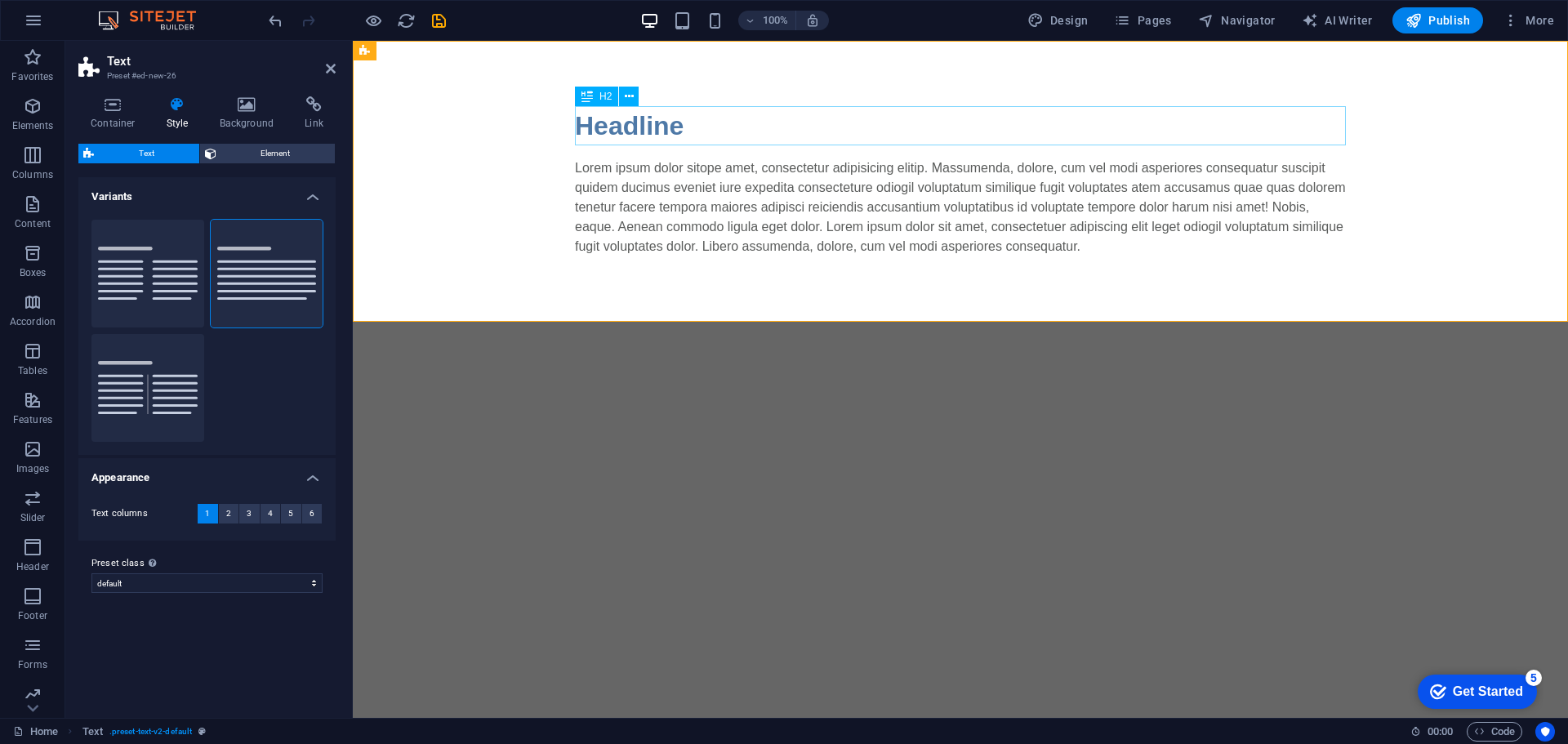
click at [651, 125] on div "Headline" at bounding box center [961, 126] width 771 height 39
click at [628, 94] on icon at bounding box center [629, 97] width 9 height 17
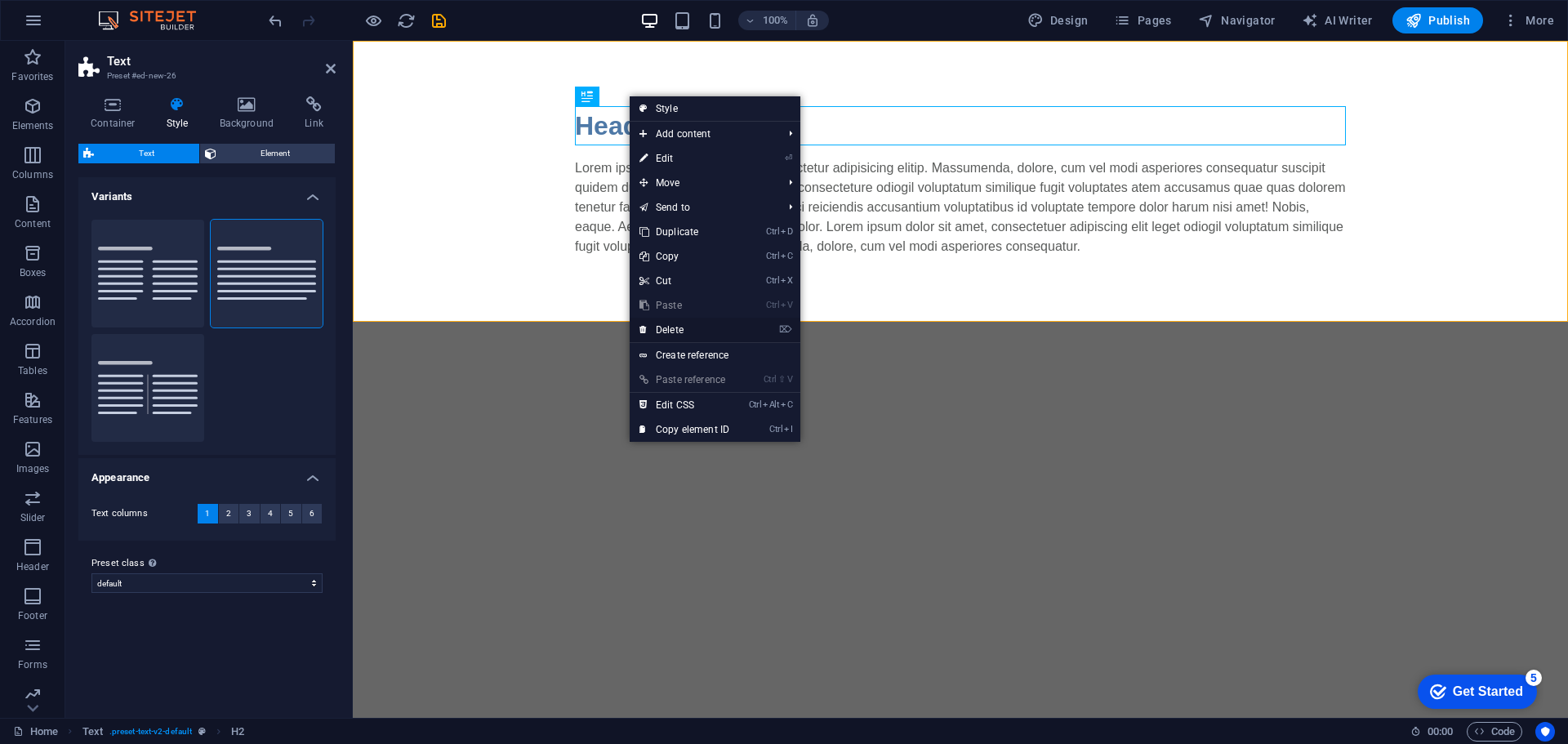
drag, startPoint x: 327, startPoint y: 292, endPoint x: 682, endPoint y: 334, distance: 357.5
click at [682, 334] on link "⌦ Delete" at bounding box center [684, 330] width 109 height 24
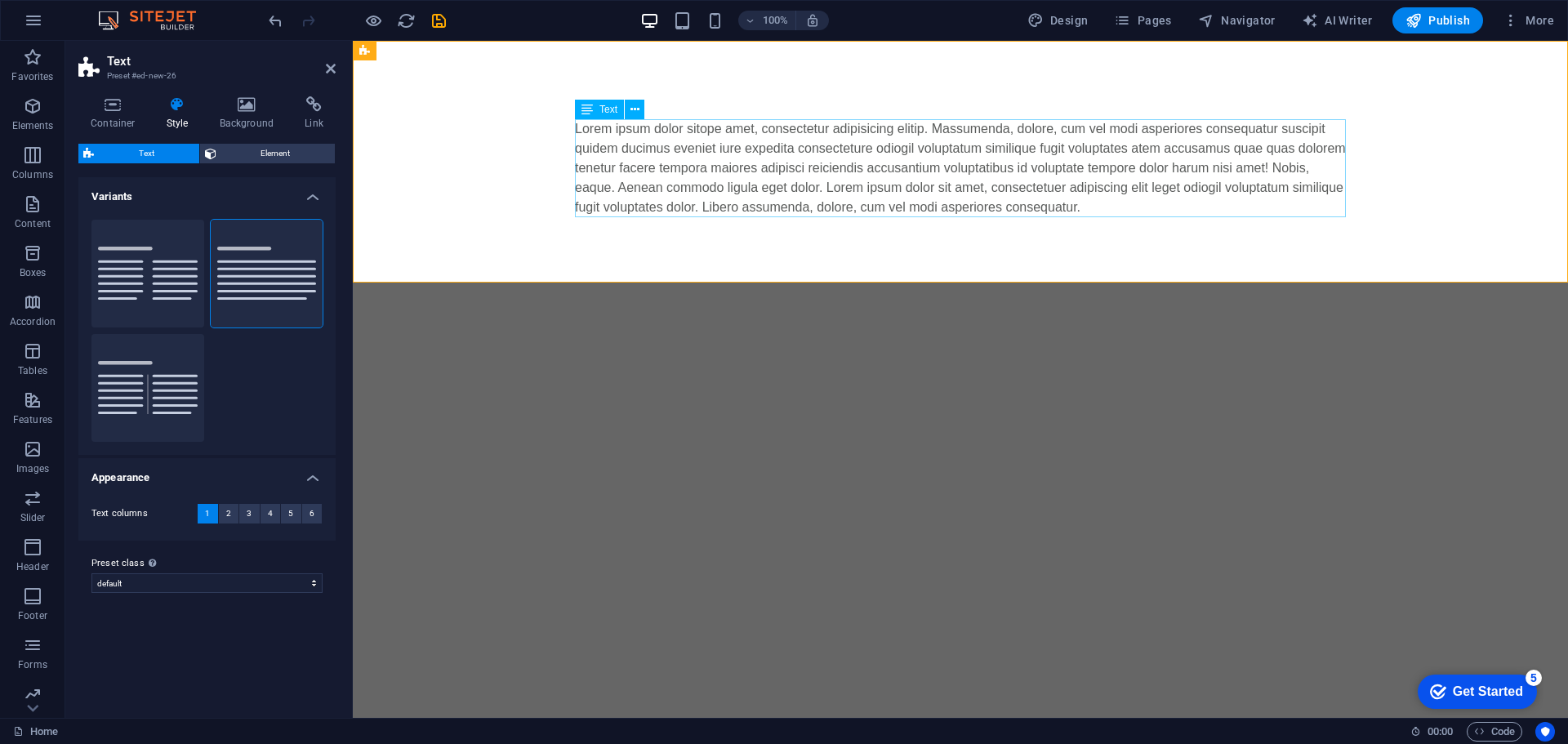
click at [632, 164] on div "Lorem ipsum dolor sitope amet, consectetur adipisicing elitip. Massumenda, dolo…" at bounding box center [961, 168] width 771 height 98
click at [640, 108] on button at bounding box center [634, 109] width 20 height 20
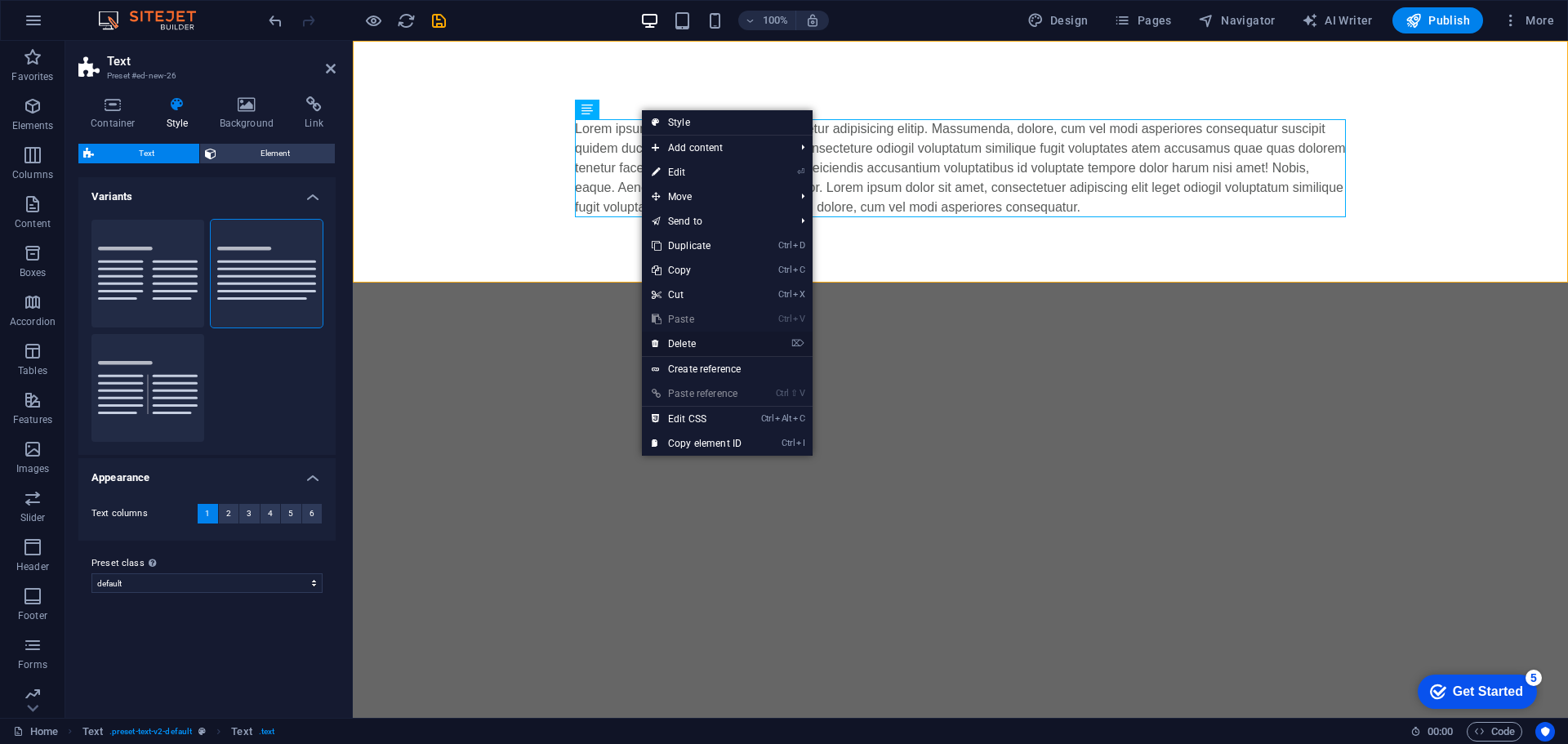
click at [683, 337] on link "⌦ Delete" at bounding box center [697, 344] width 109 height 24
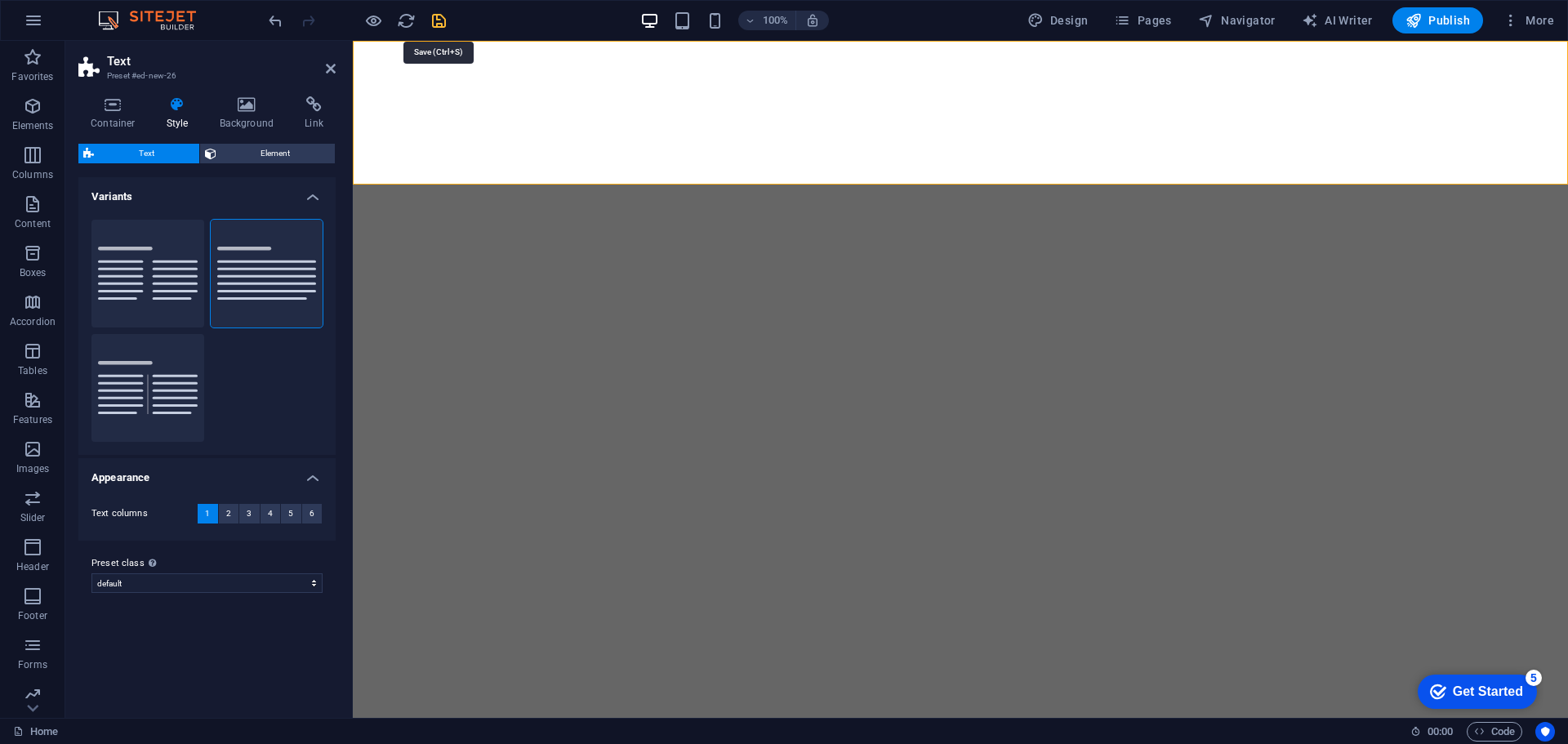
click at [442, 23] on icon "save" at bounding box center [439, 21] width 19 height 19
